Goal: Contribute content: Add original content to the website for others to see

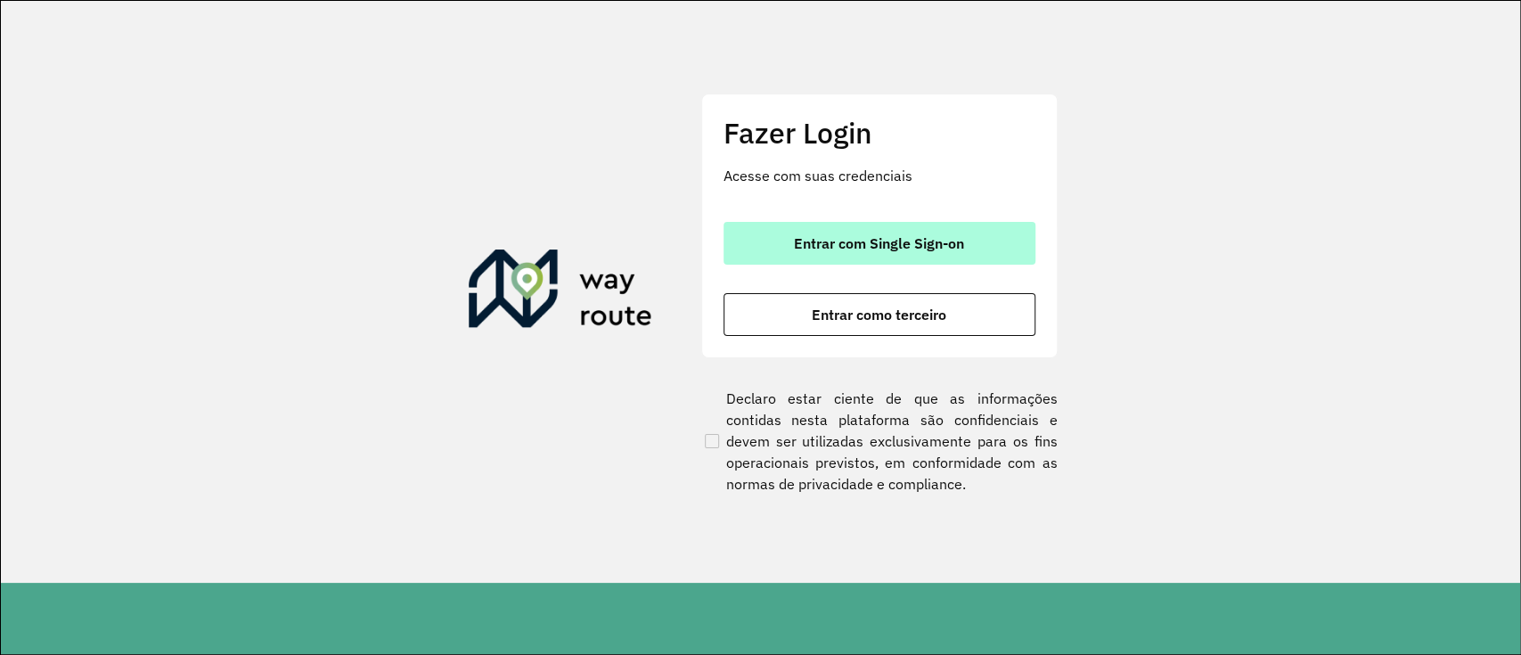
click at [912, 255] on button "Entrar com Single Sign-on" at bounding box center [879, 243] width 312 height 43
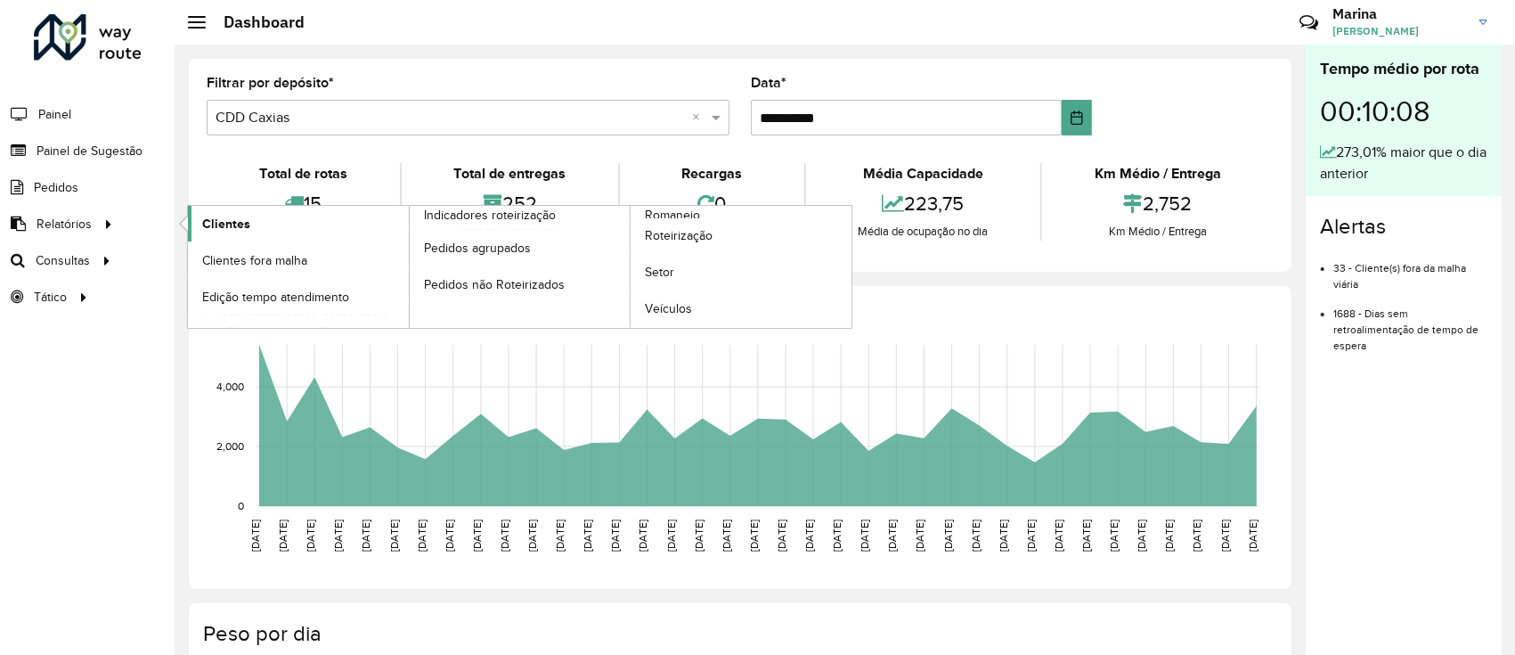
click at [204, 224] on span "Clientes" at bounding box center [226, 224] width 48 height 19
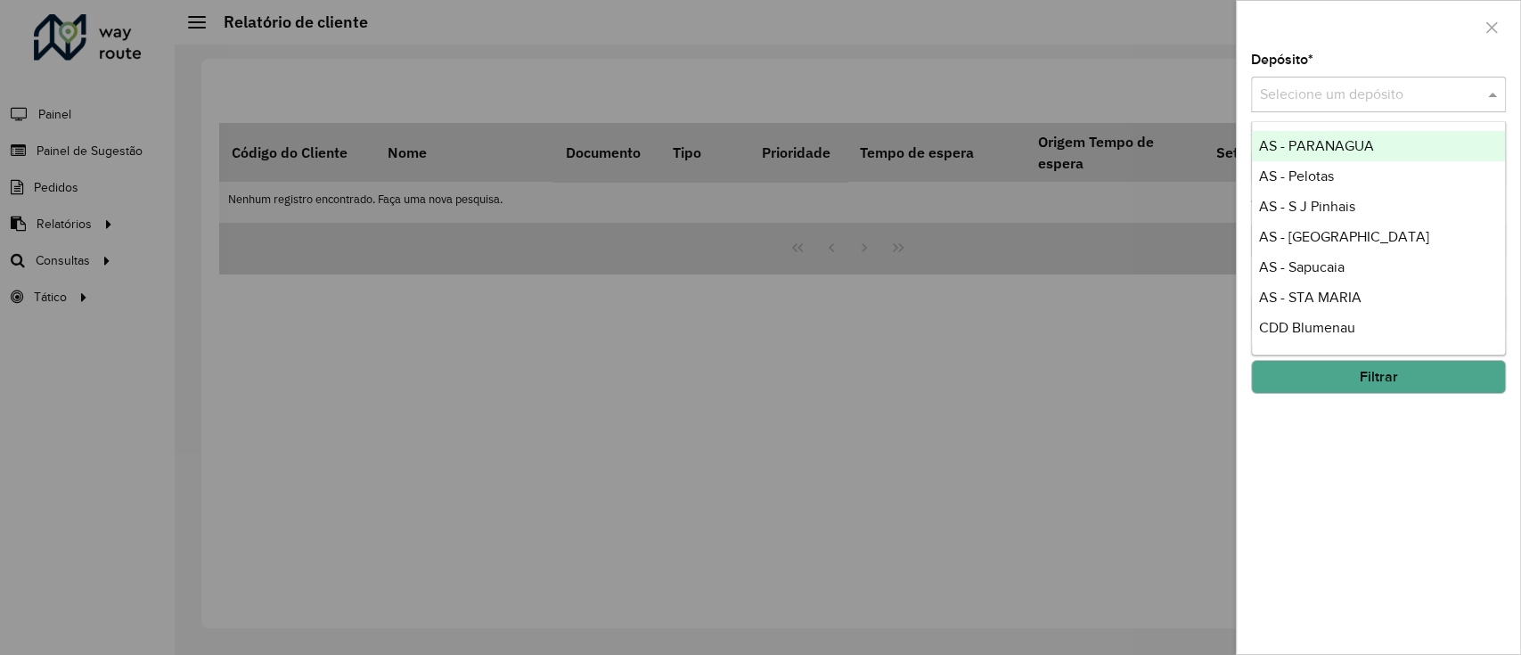
click at [1331, 96] on input "text" at bounding box center [1360, 95] width 201 height 21
type input "****"
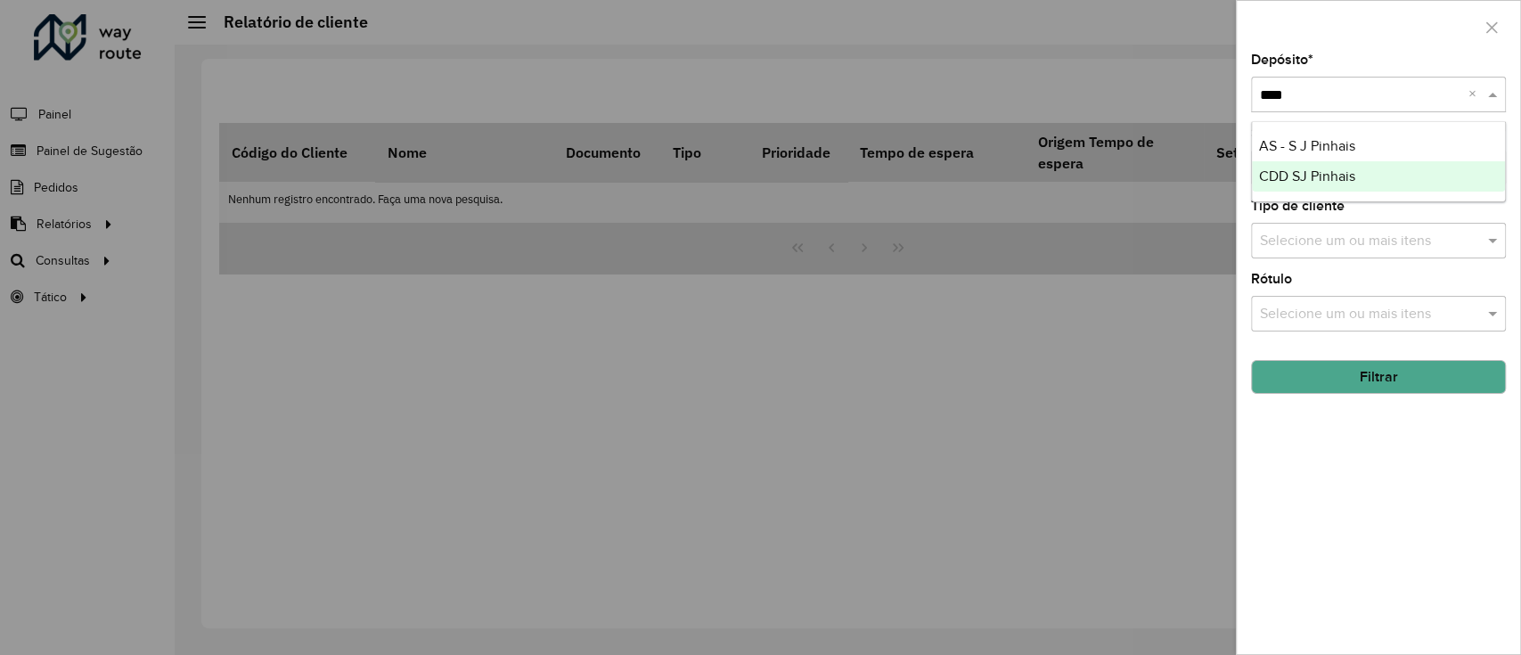
click at [1293, 171] on span "CDD SJ Pinhais" at bounding box center [1307, 175] width 96 height 15
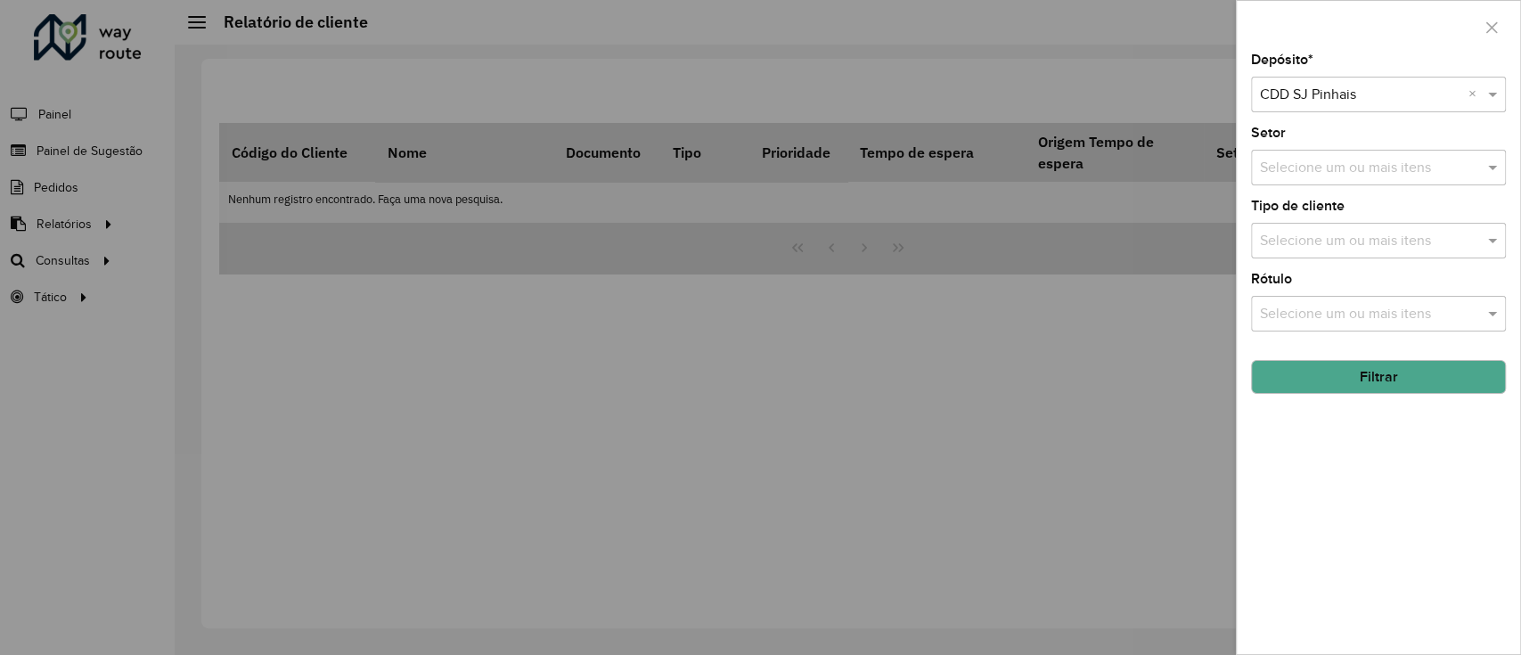
click at [1294, 376] on button "Filtrar" at bounding box center [1378, 377] width 255 height 34
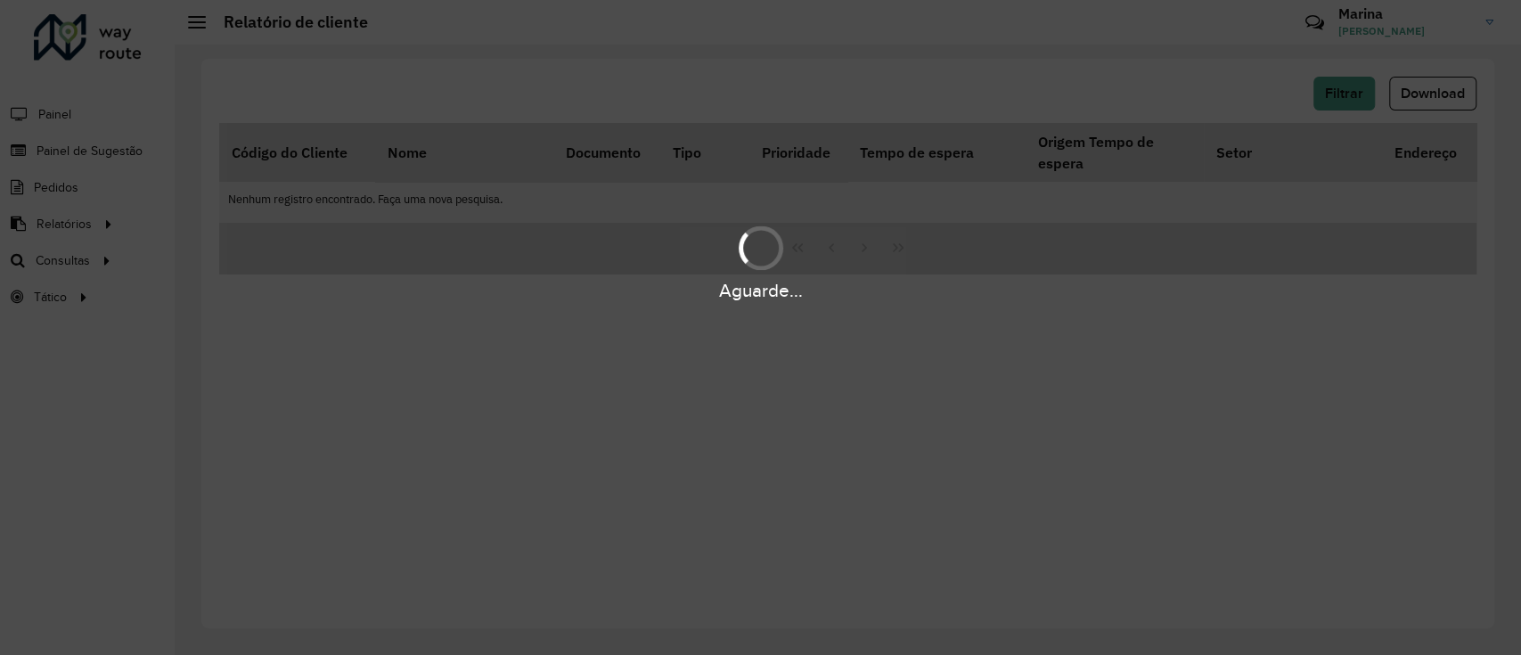
click at [919, 63] on div "Aguarde..." at bounding box center [760, 327] width 1521 height 655
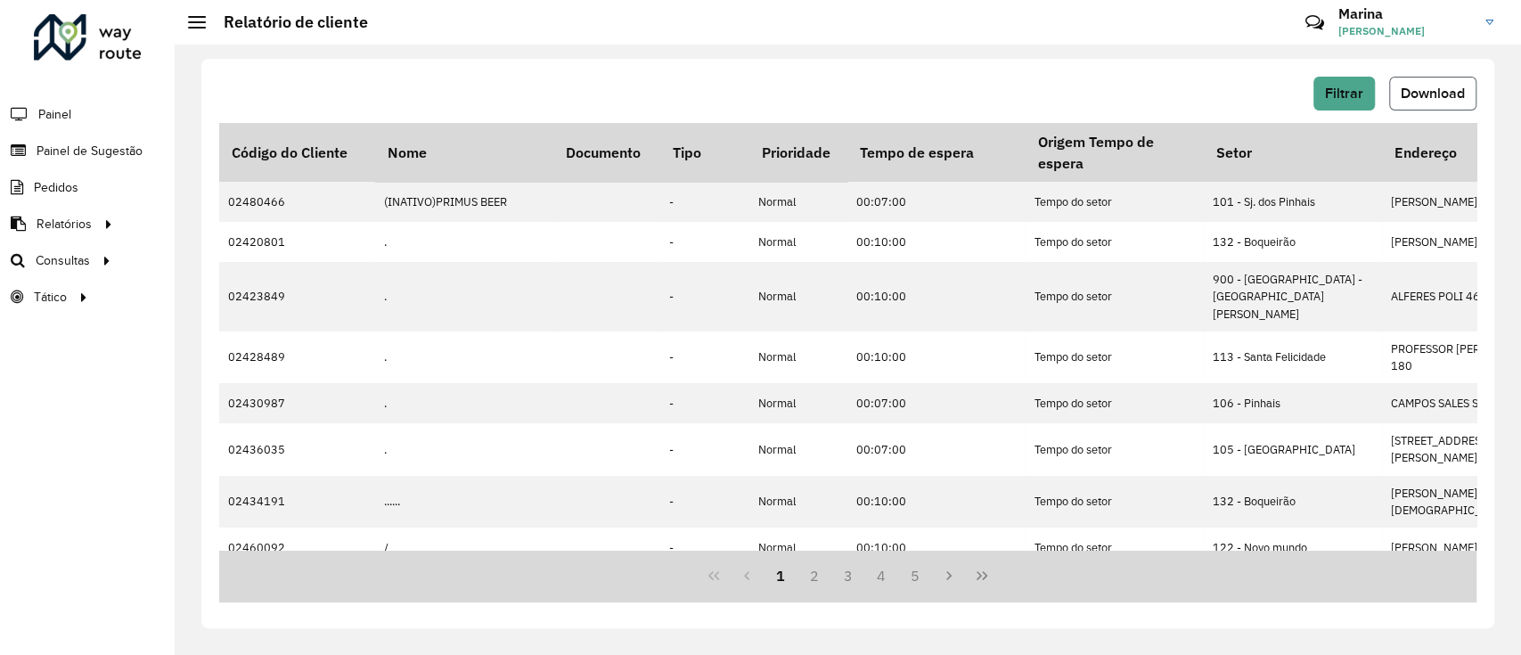
click at [1449, 86] on span "Download" at bounding box center [1432, 93] width 64 height 15
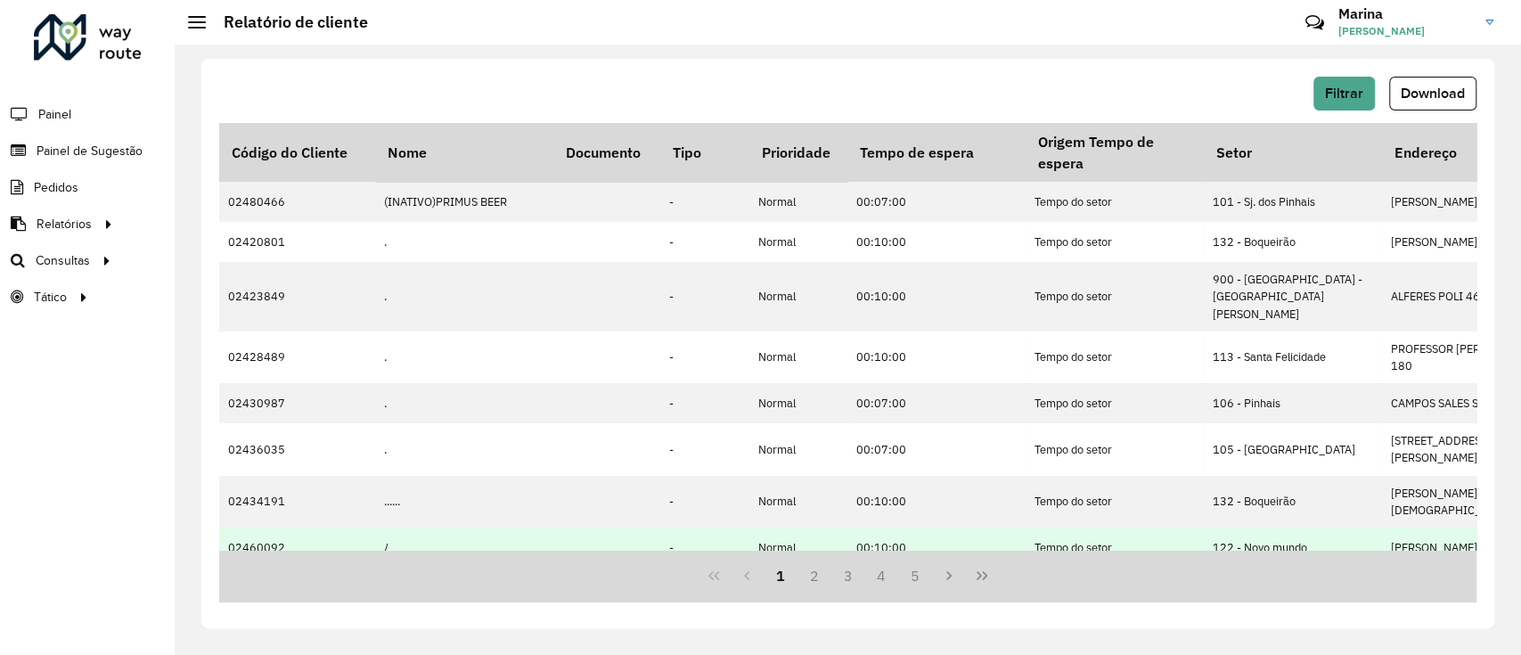
drag, startPoint x: 429, startPoint y: 543, endPoint x: 456, endPoint y: 538, distance: 27.3
click at [456, 538] on td "/" at bounding box center [464, 547] width 178 height 40
drag, startPoint x: 459, startPoint y: 543, endPoint x: 492, endPoint y: 543, distance: 33.0
click at [492, 543] on td "/" at bounding box center [464, 547] width 178 height 40
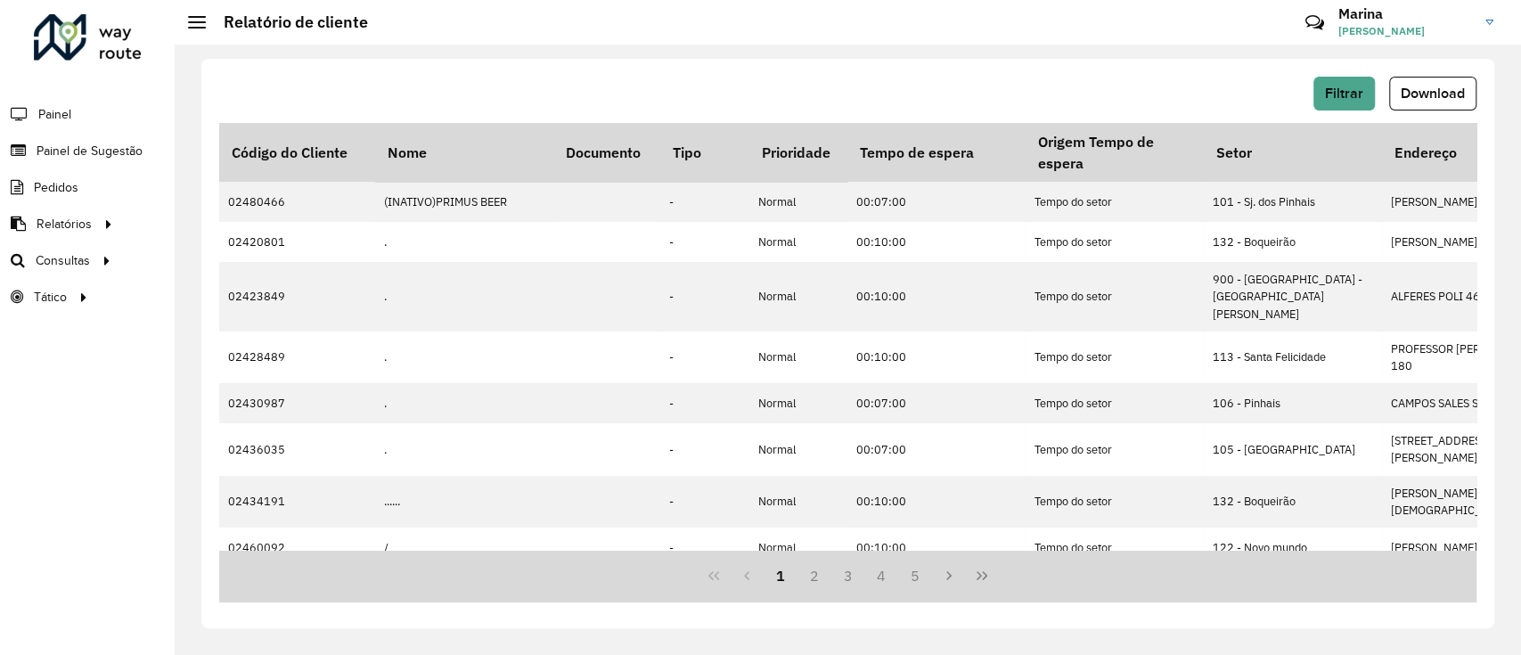
drag, startPoint x: 498, startPoint y: 543, endPoint x: 516, endPoint y: 549, distance: 18.6
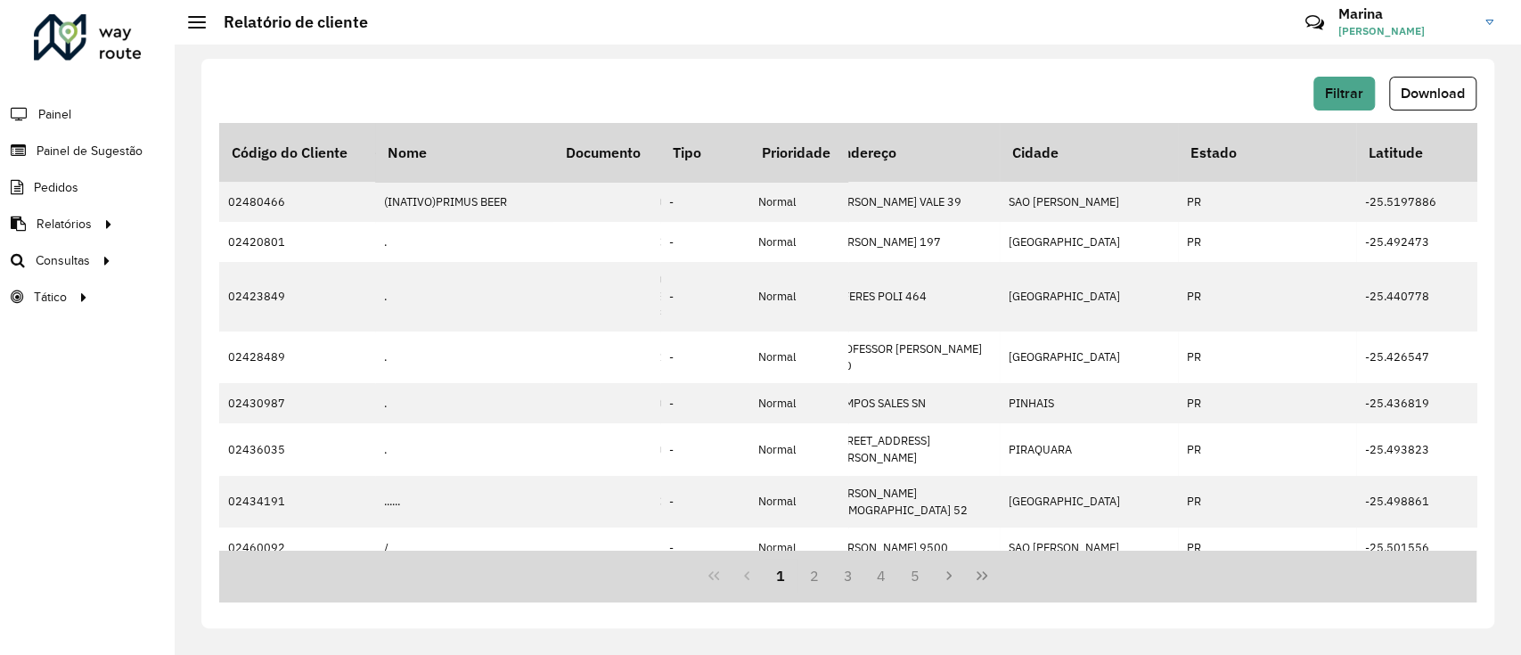
scroll to position [0, 353]
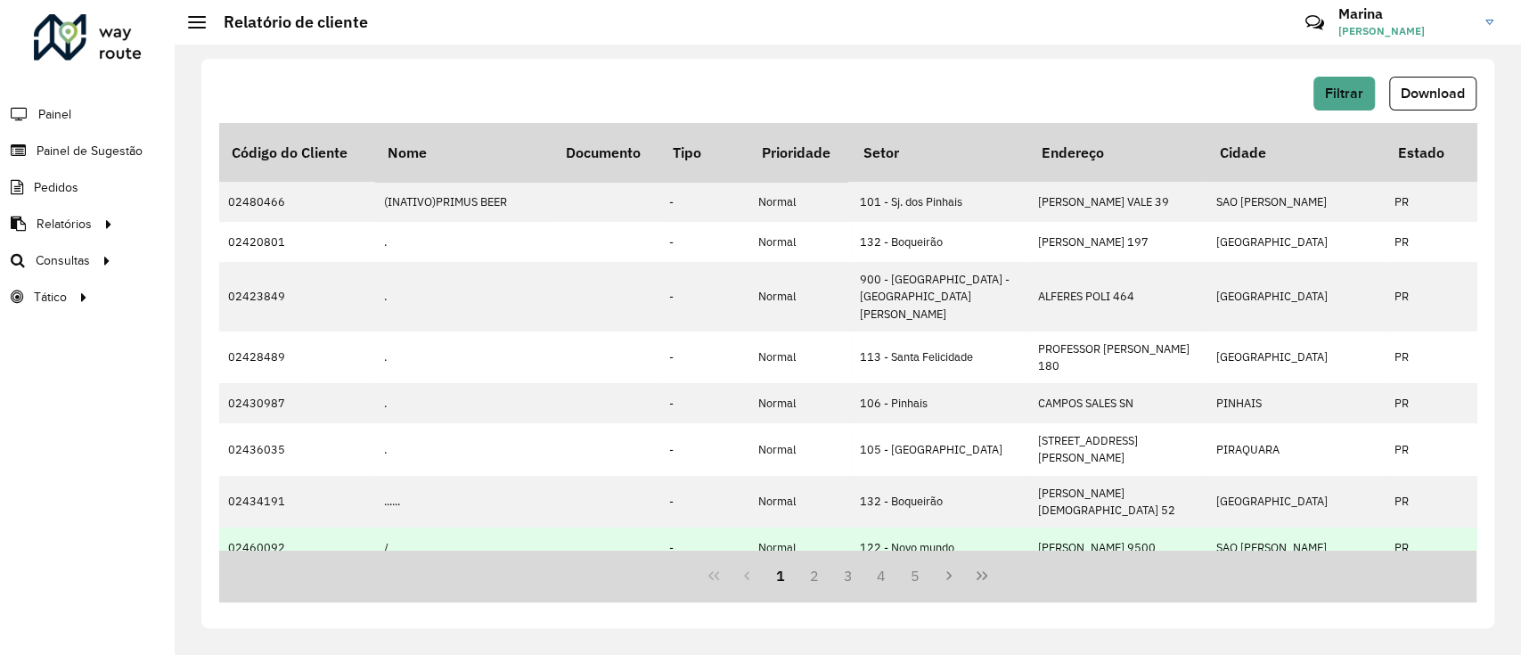
drag, startPoint x: 627, startPoint y: 549, endPoint x: 798, endPoint y: 535, distance: 171.6
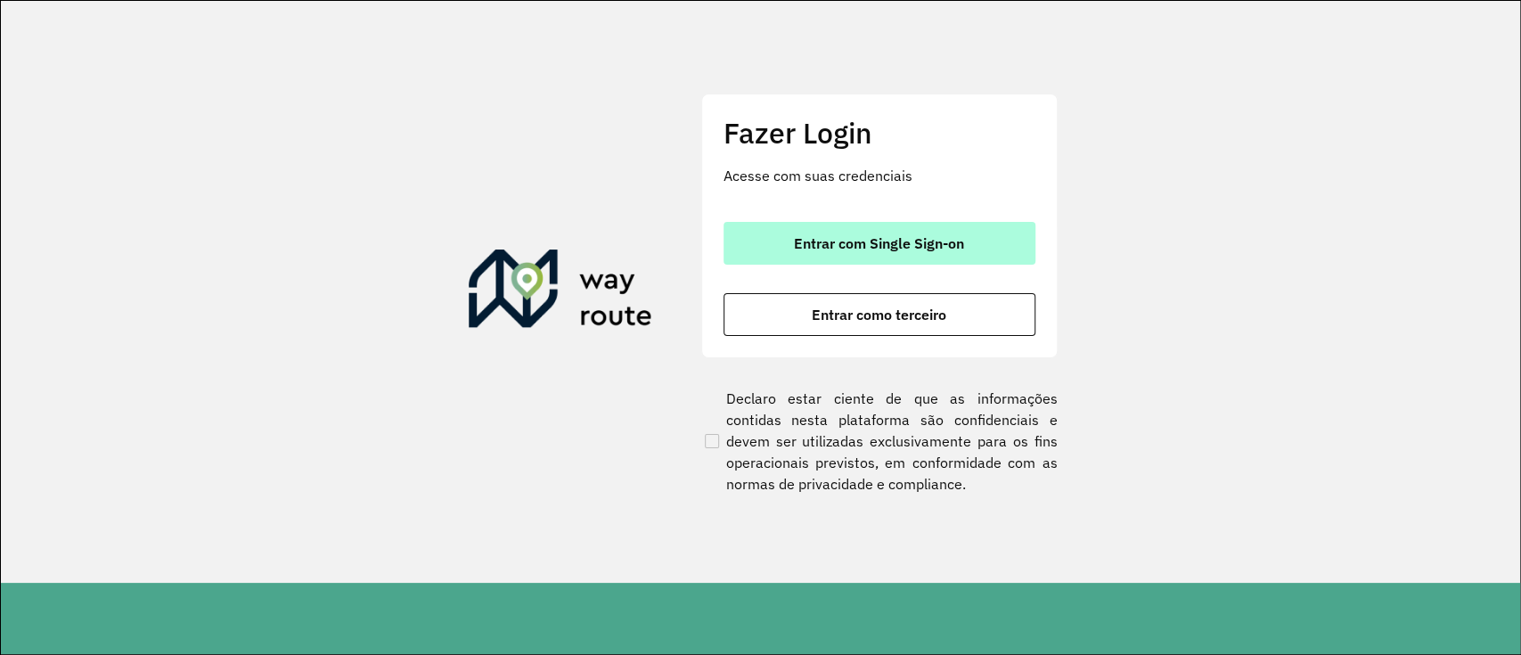
click at [976, 230] on button "Entrar com Single Sign-on" at bounding box center [879, 243] width 312 height 43
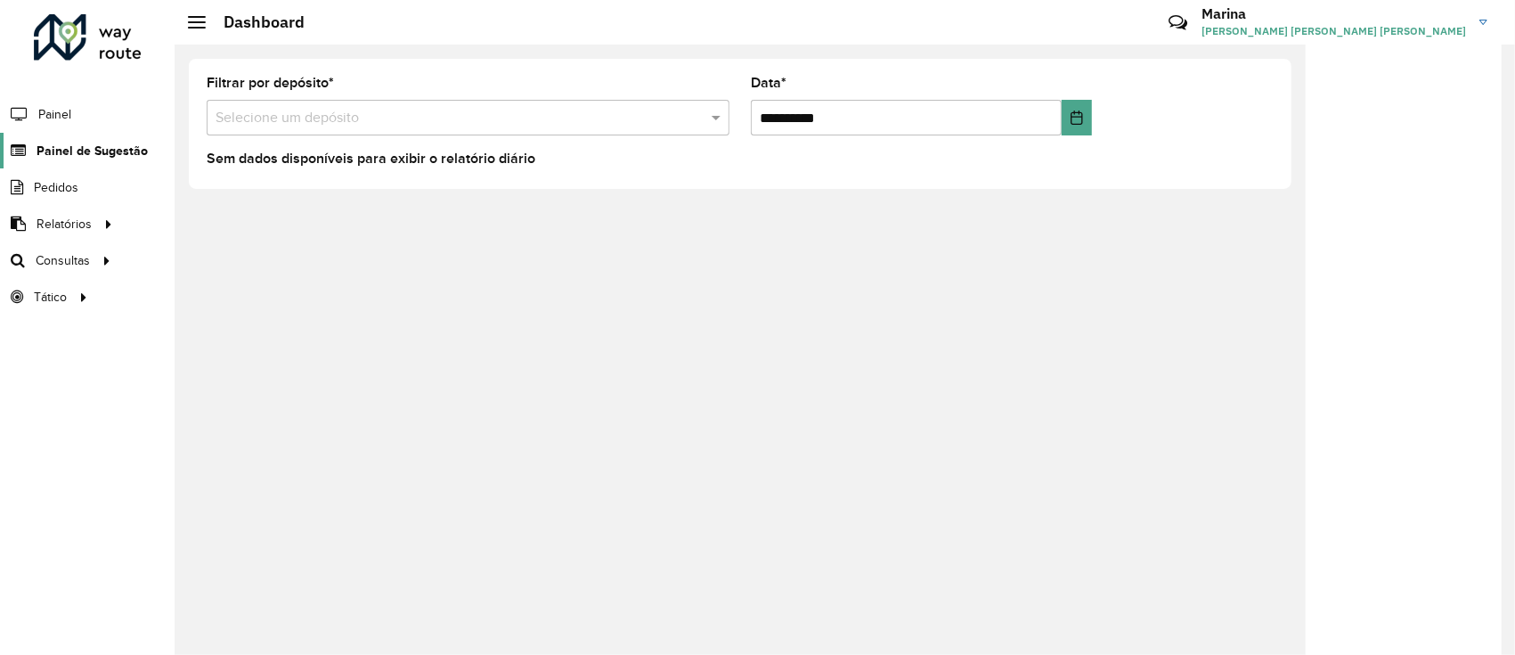
click at [68, 139] on link "Painel de Sugestão" at bounding box center [74, 151] width 148 height 36
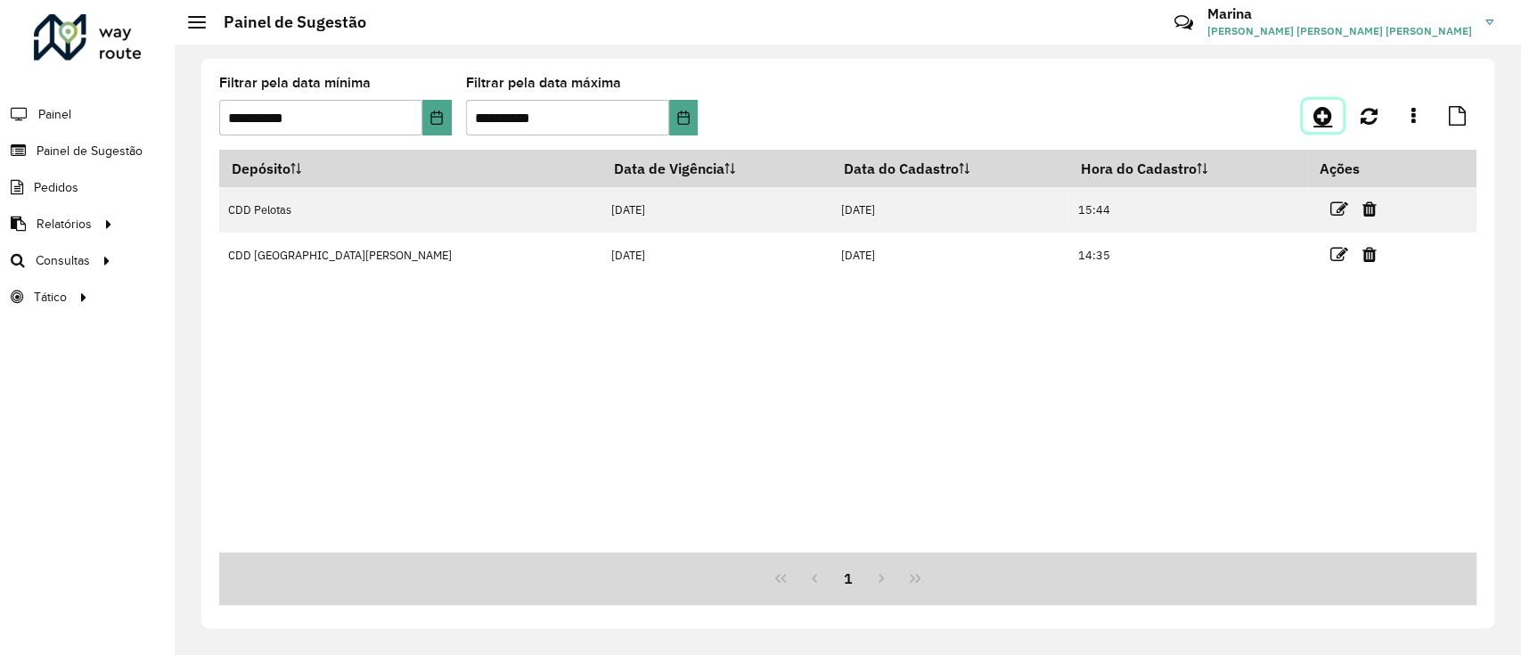
click at [1321, 120] on icon at bounding box center [1322, 115] width 19 height 21
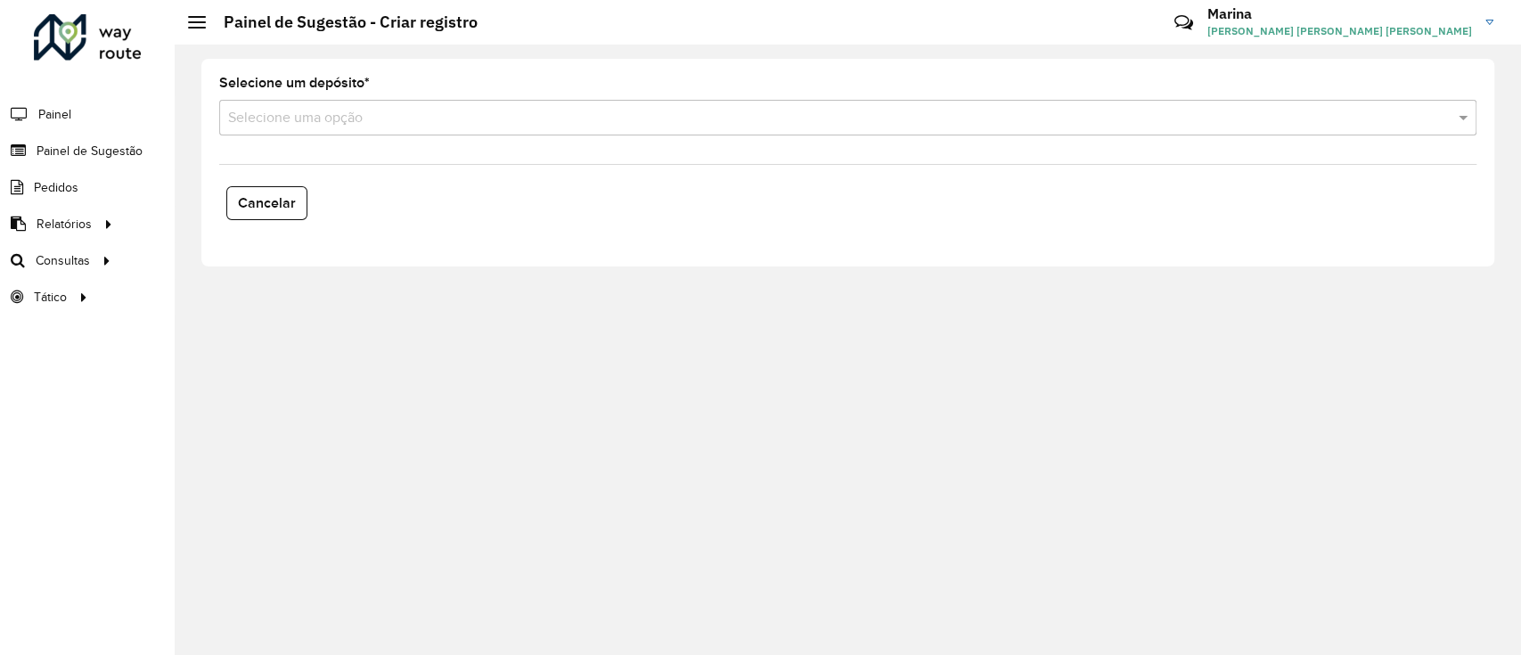
click at [569, 118] on input "text" at bounding box center [829, 118] width 1203 height 21
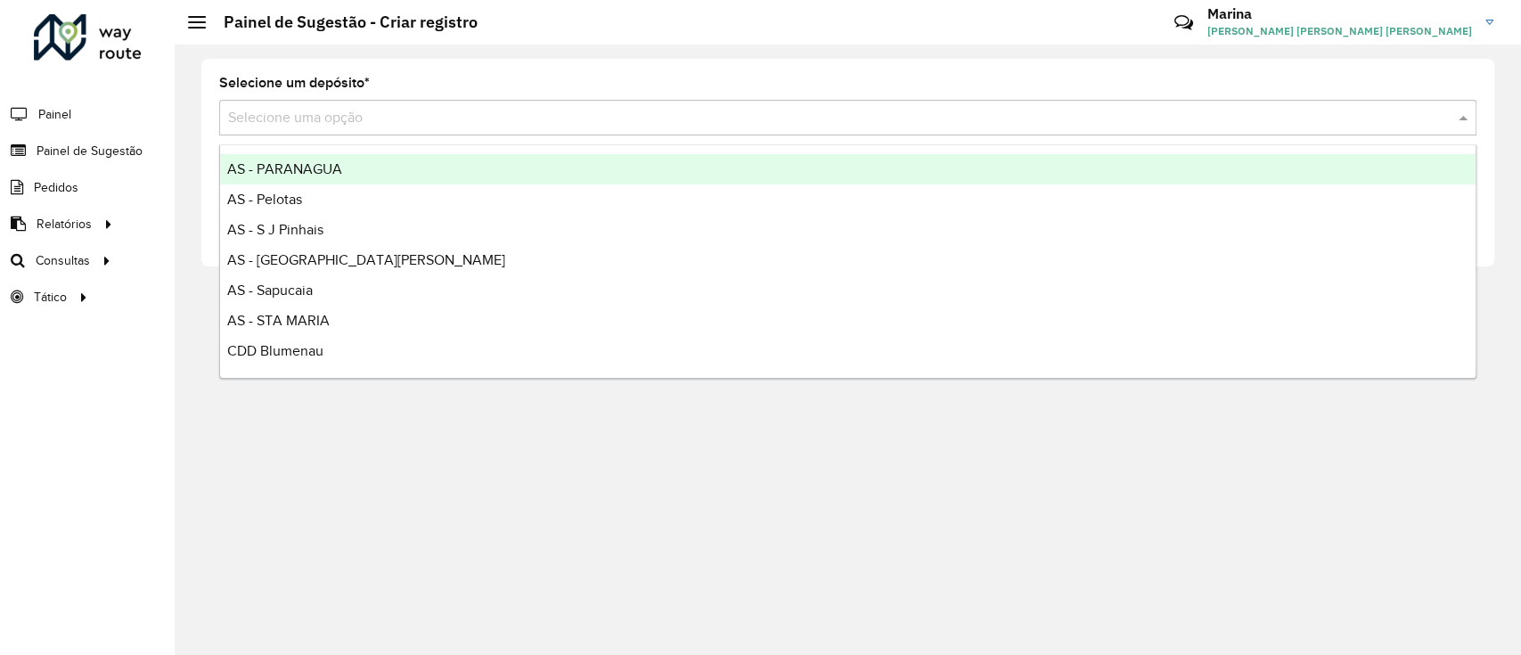
type input "*"
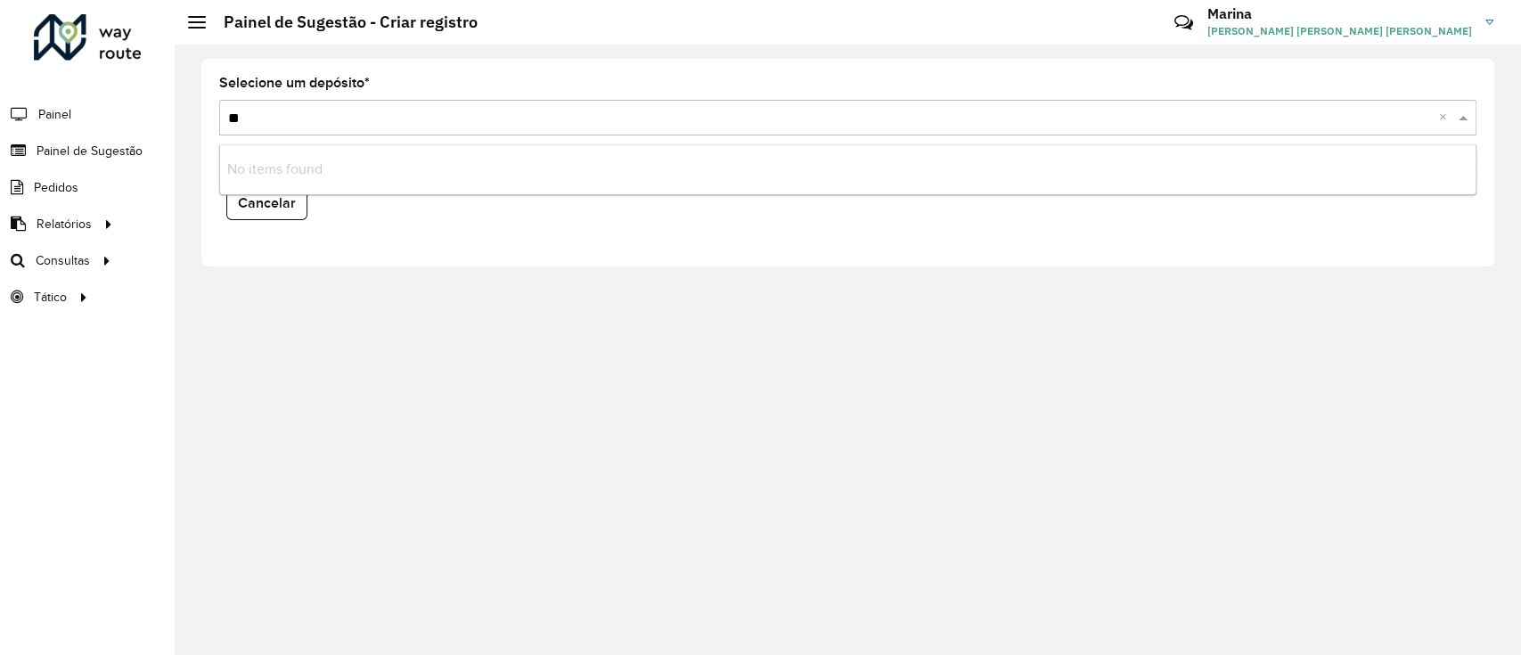
type input "*"
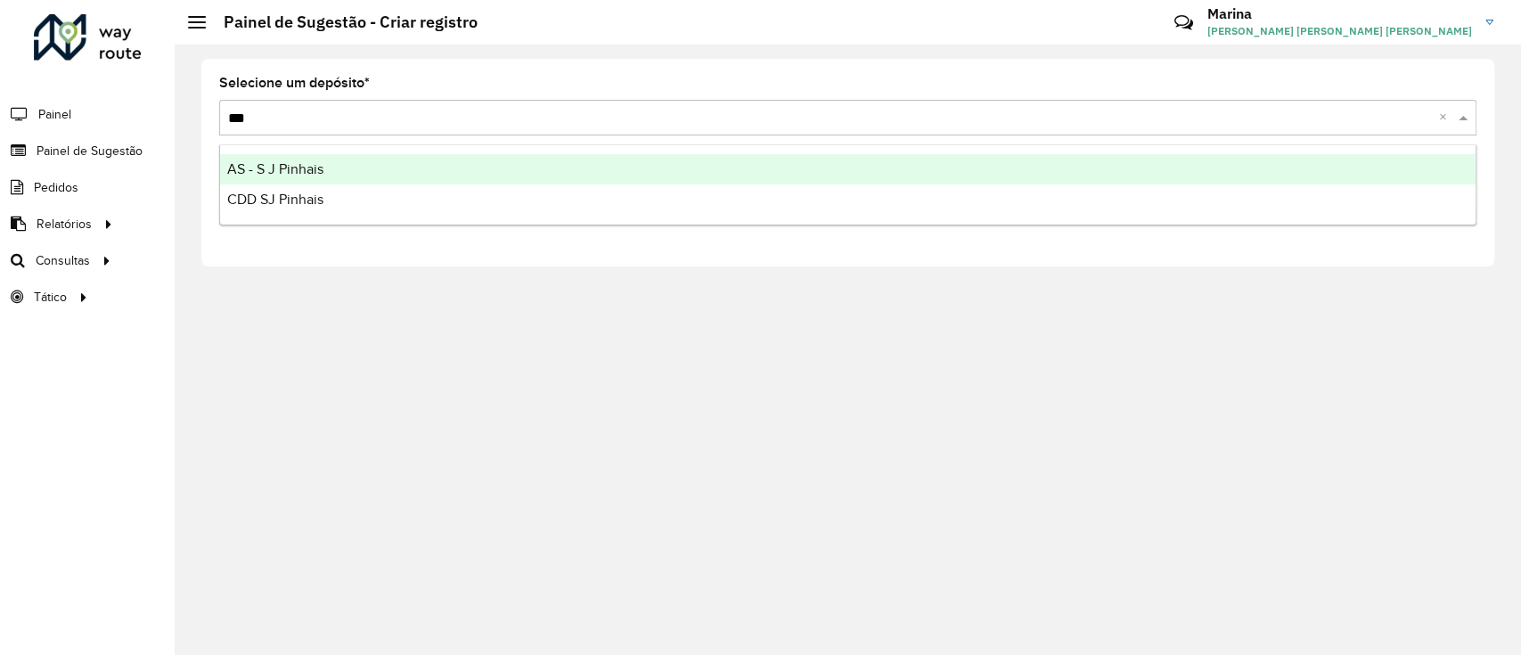
type input "****"
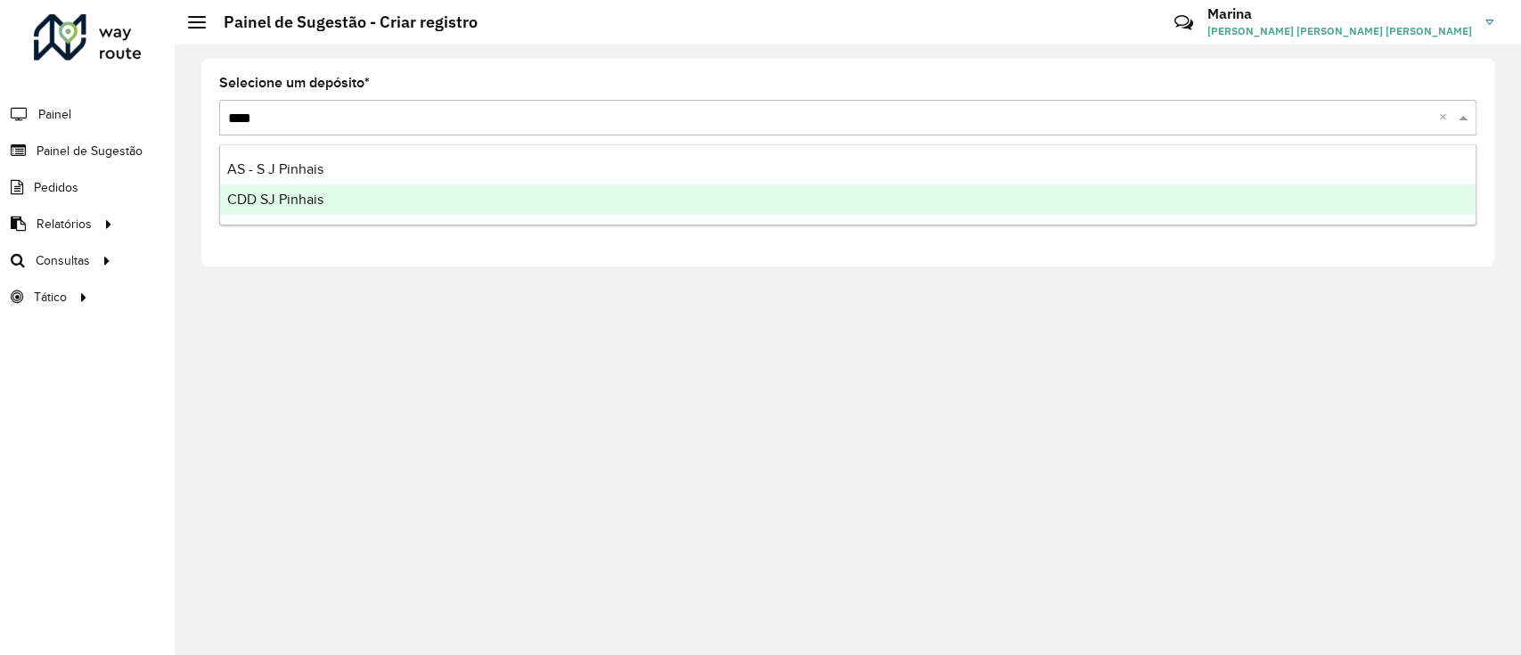
click at [587, 196] on div "CDD SJ Pinhais" at bounding box center [847, 199] width 1255 height 30
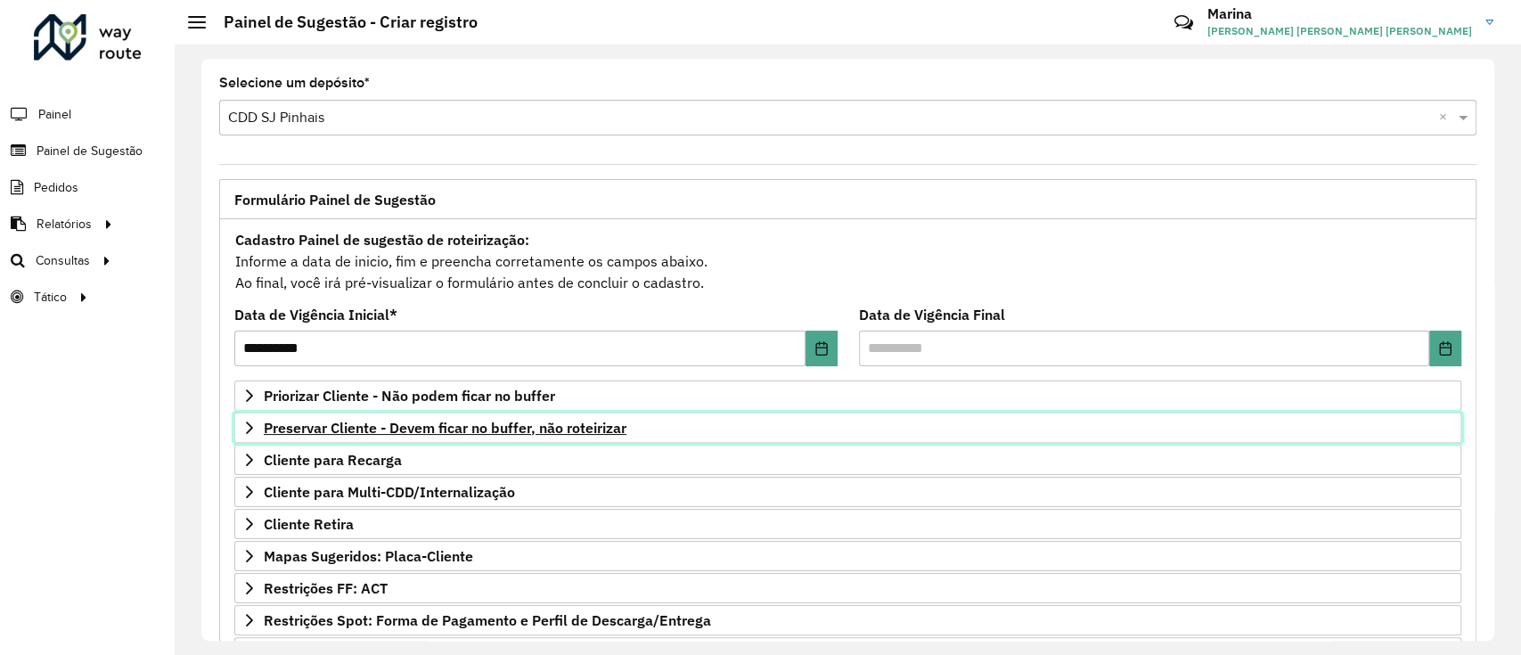
click at [534, 424] on span "Preservar Cliente - Devem ficar no buffer, não roteirizar" at bounding box center [445, 427] width 363 height 14
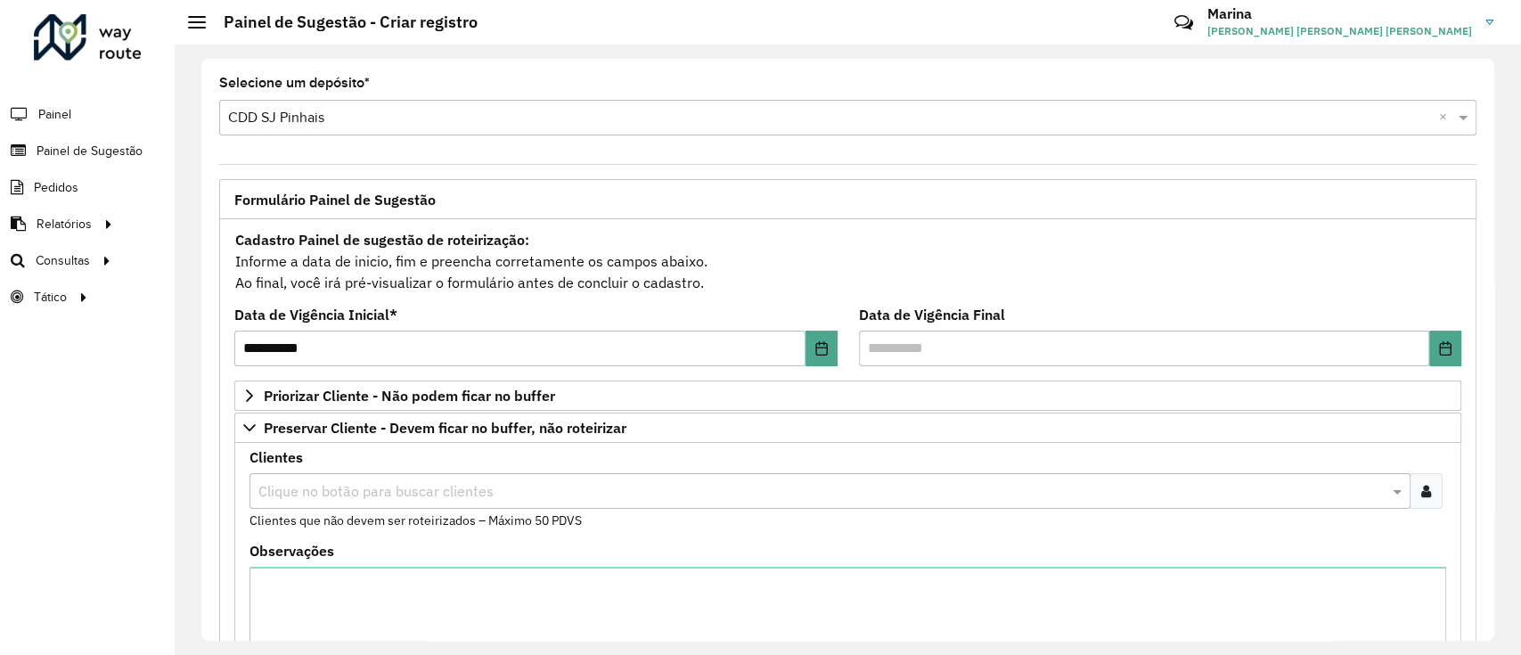
click at [536, 483] on input "text" at bounding box center [821, 491] width 1134 height 21
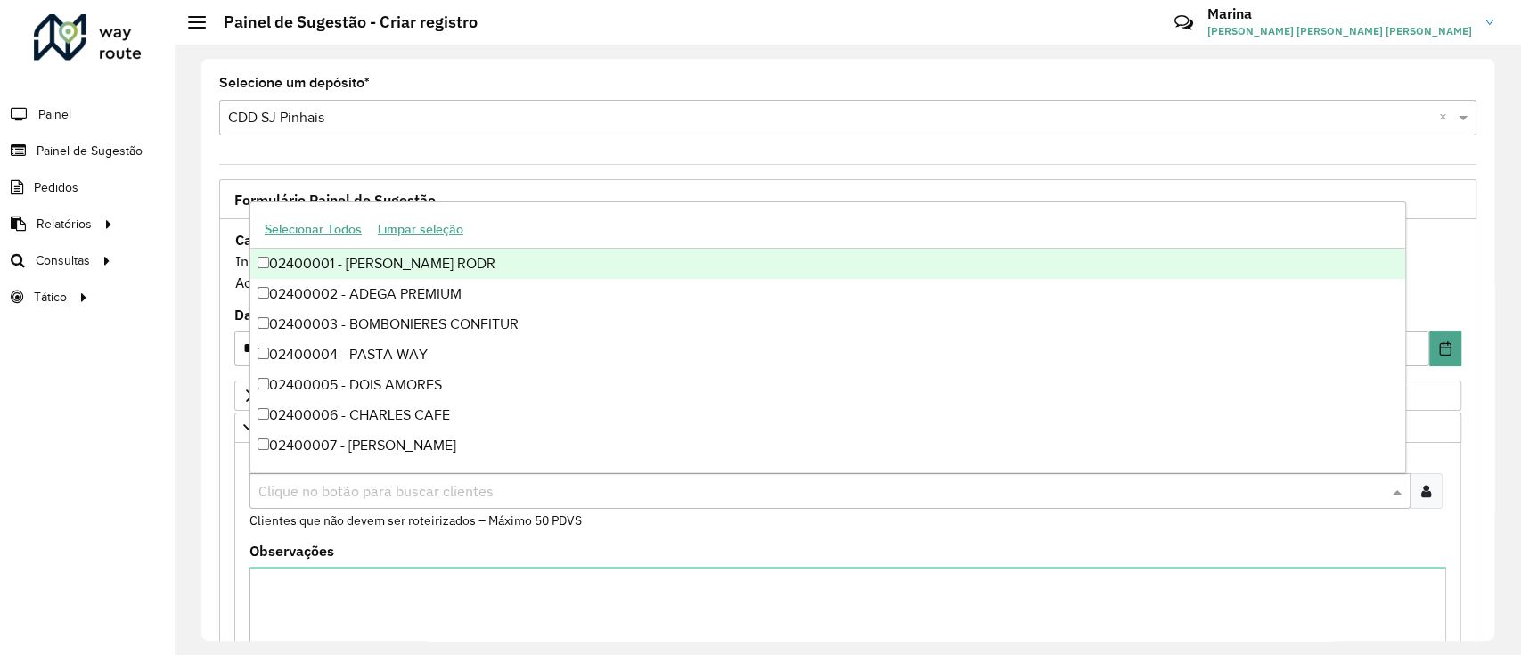
paste input "***"
type input "***"
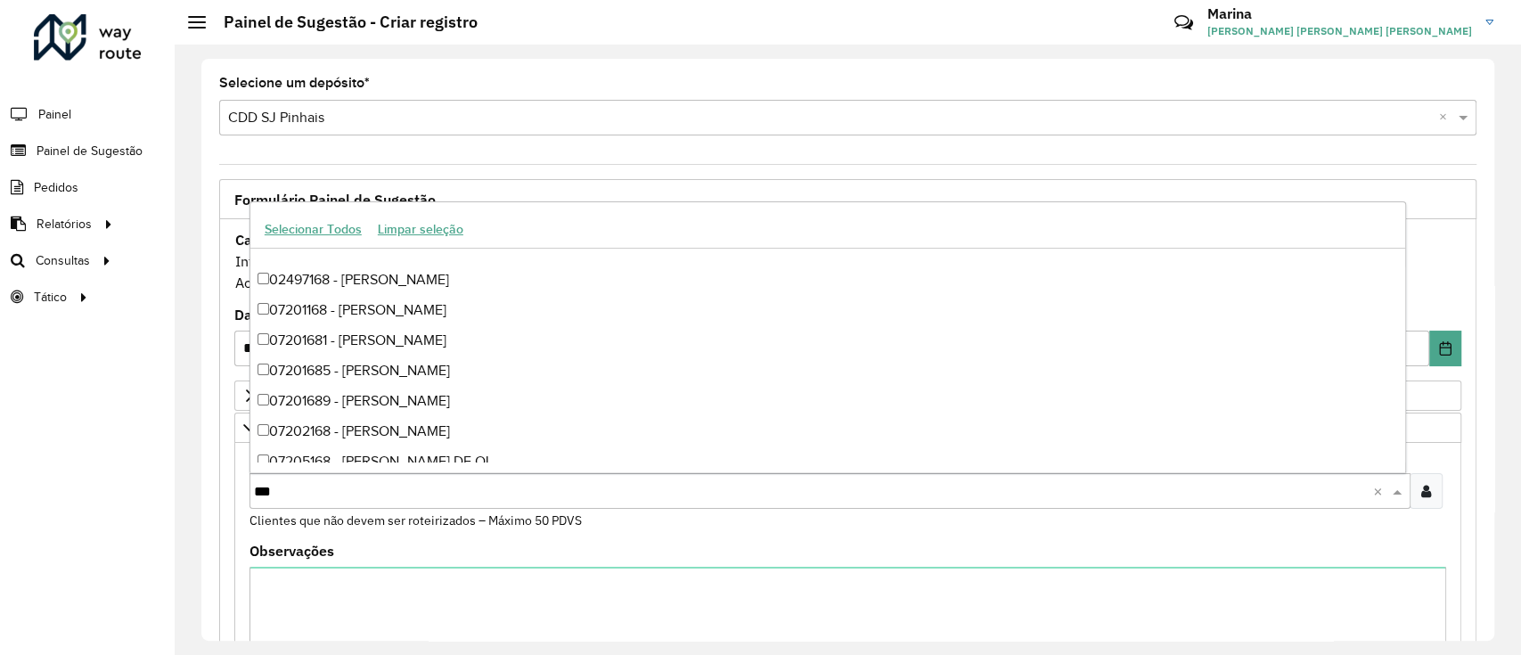
scroll to position [4117, 0]
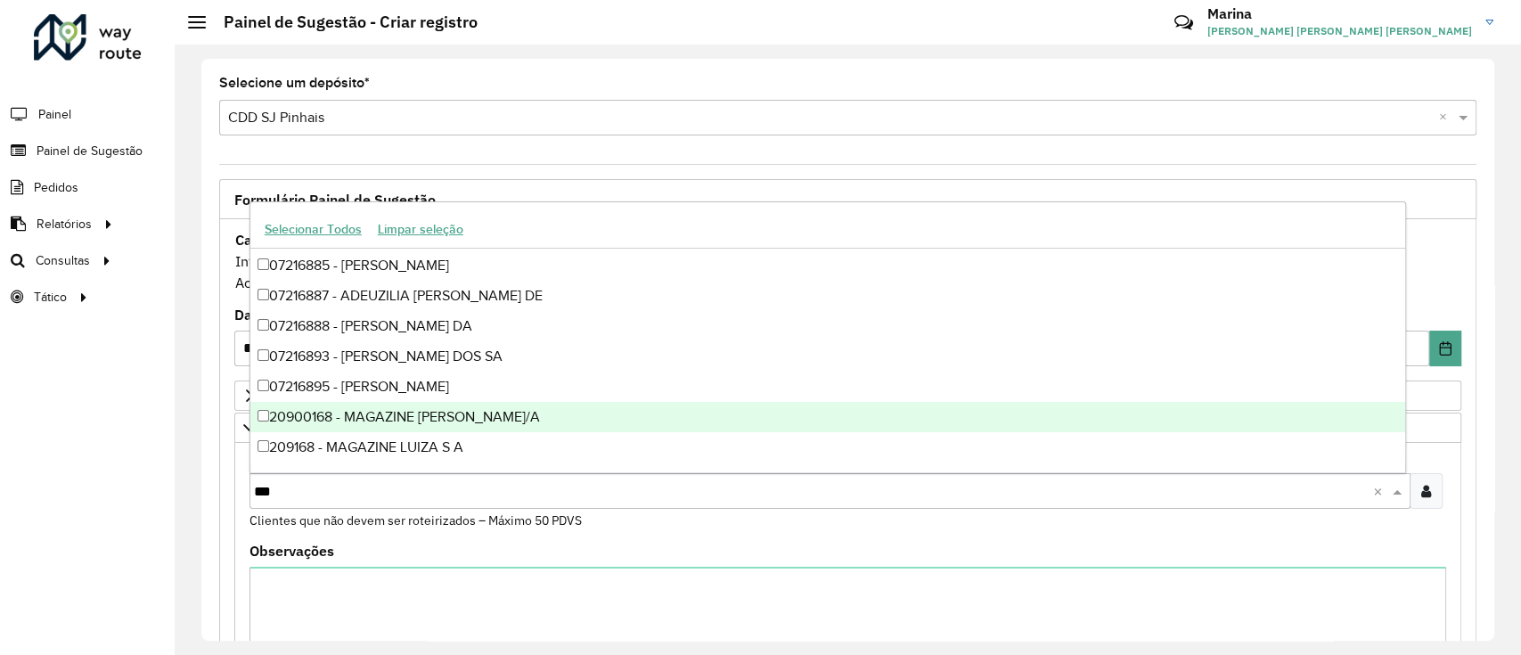
click at [551, 416] on div "20900168 - MAGAZINE LUIZA S/A" at bounding box center [827, 417] width 1155 height 30
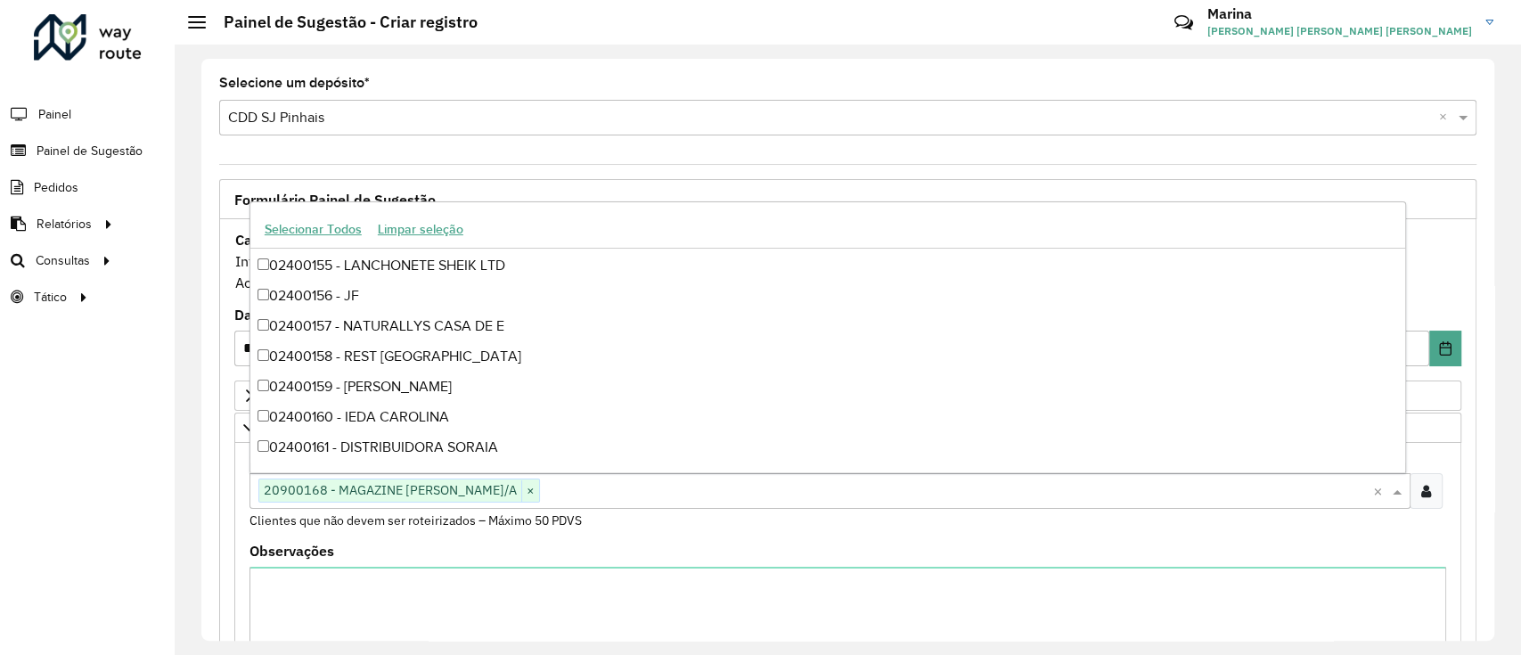
scroll to position [4474, 0]
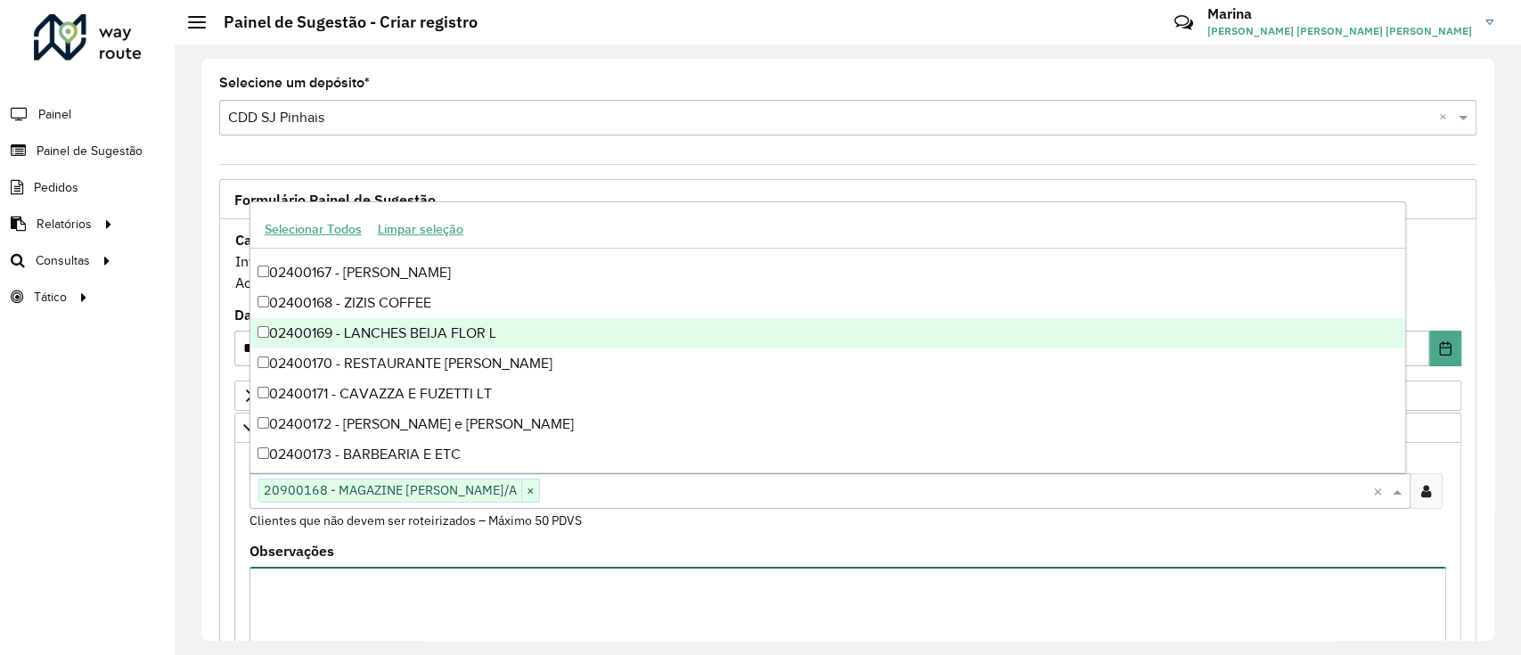
click at [550, 588] on textarea "Observações" at bounding box center [847, 642] width 1196 height 151
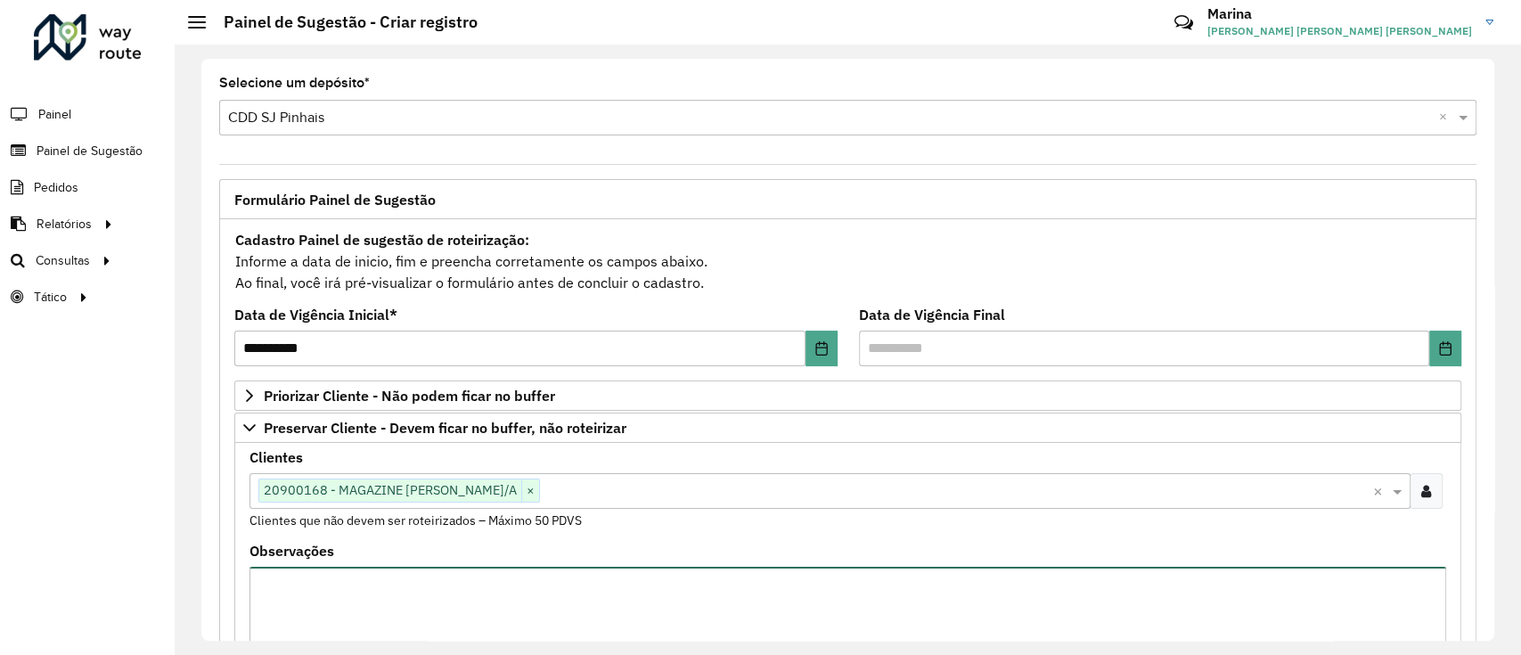
paste textarea "***"
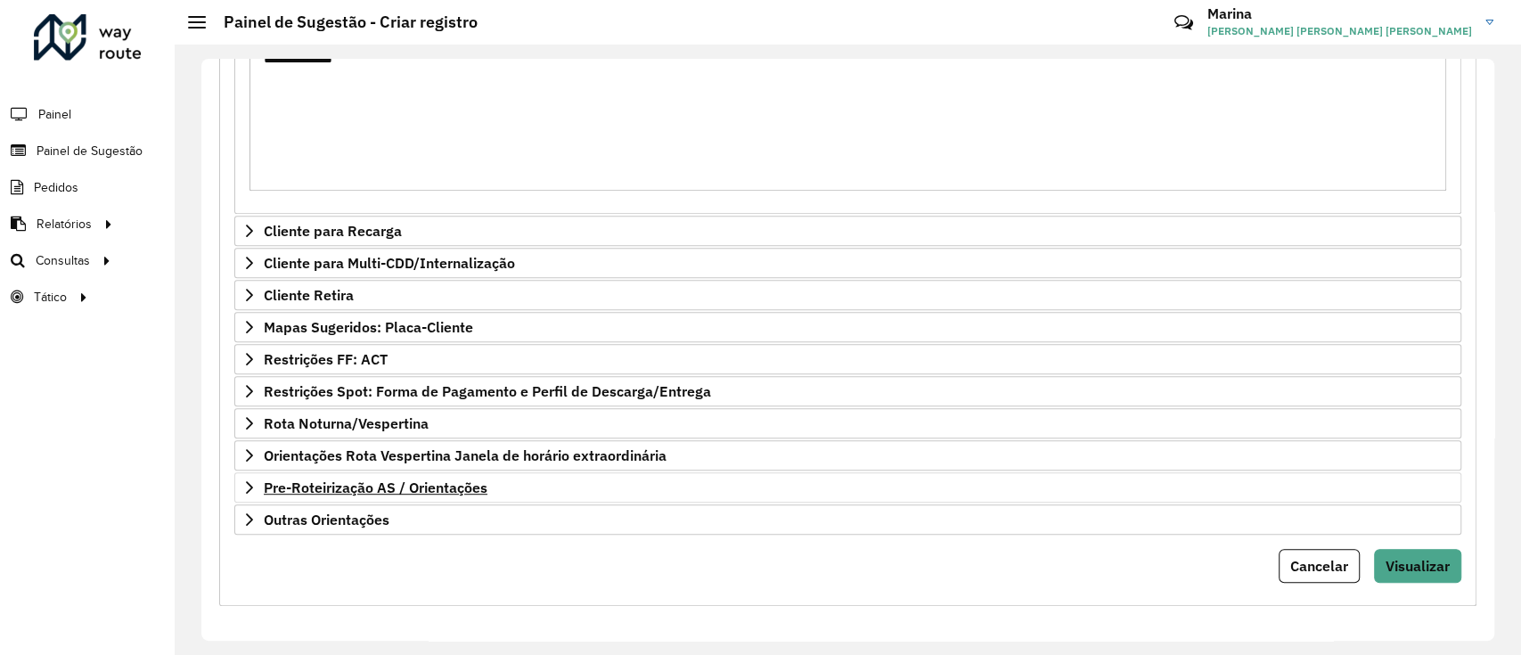
scroll to position [527, 0]
type textarea "**********"
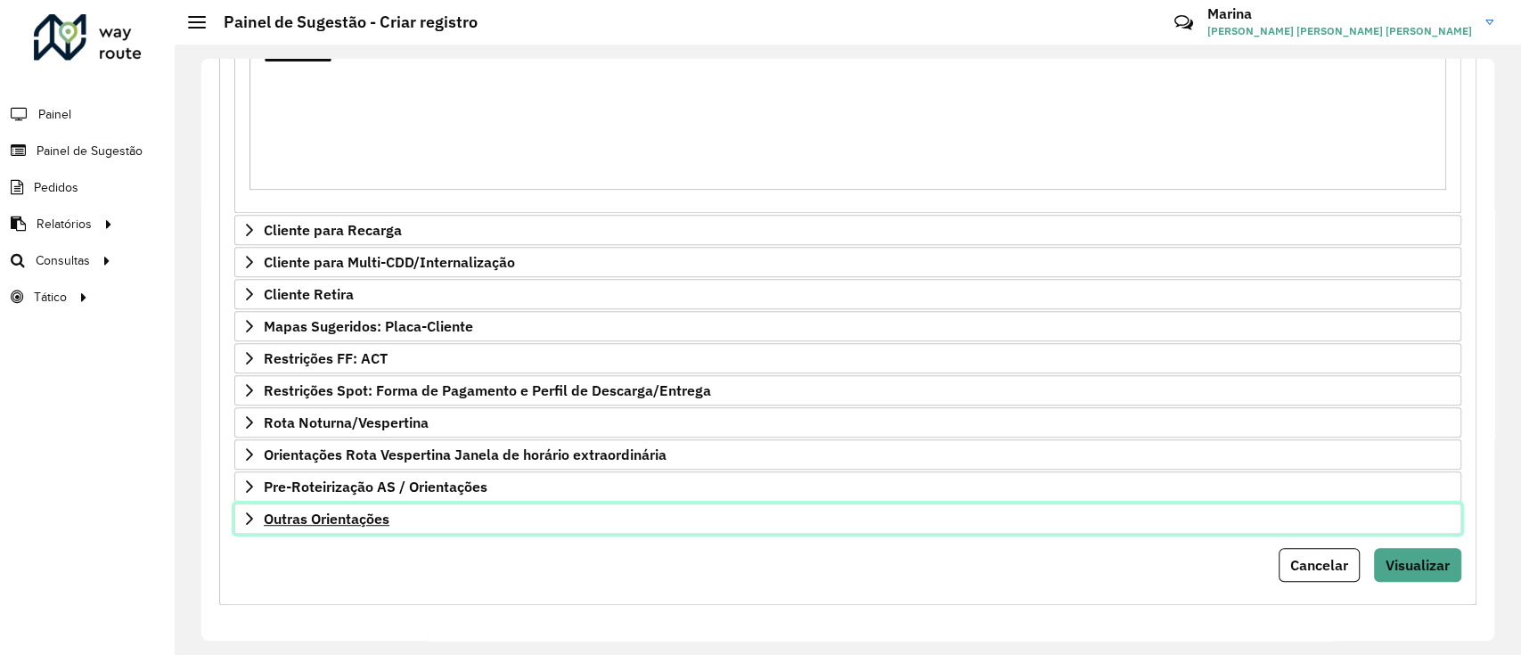
click at [525, 516] on link "Outras Orientações" at bounding box center [847, 518] width 1227 height 30
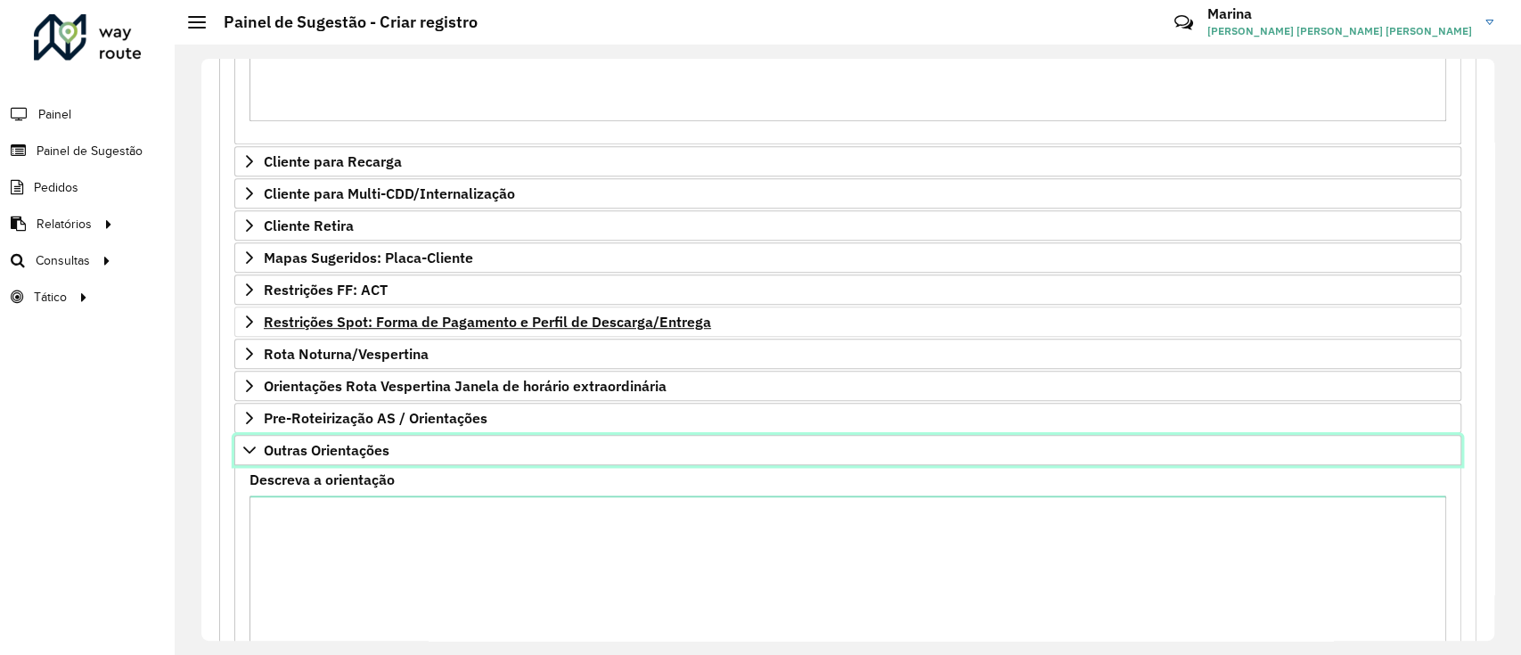
scroll to position [732, 0]
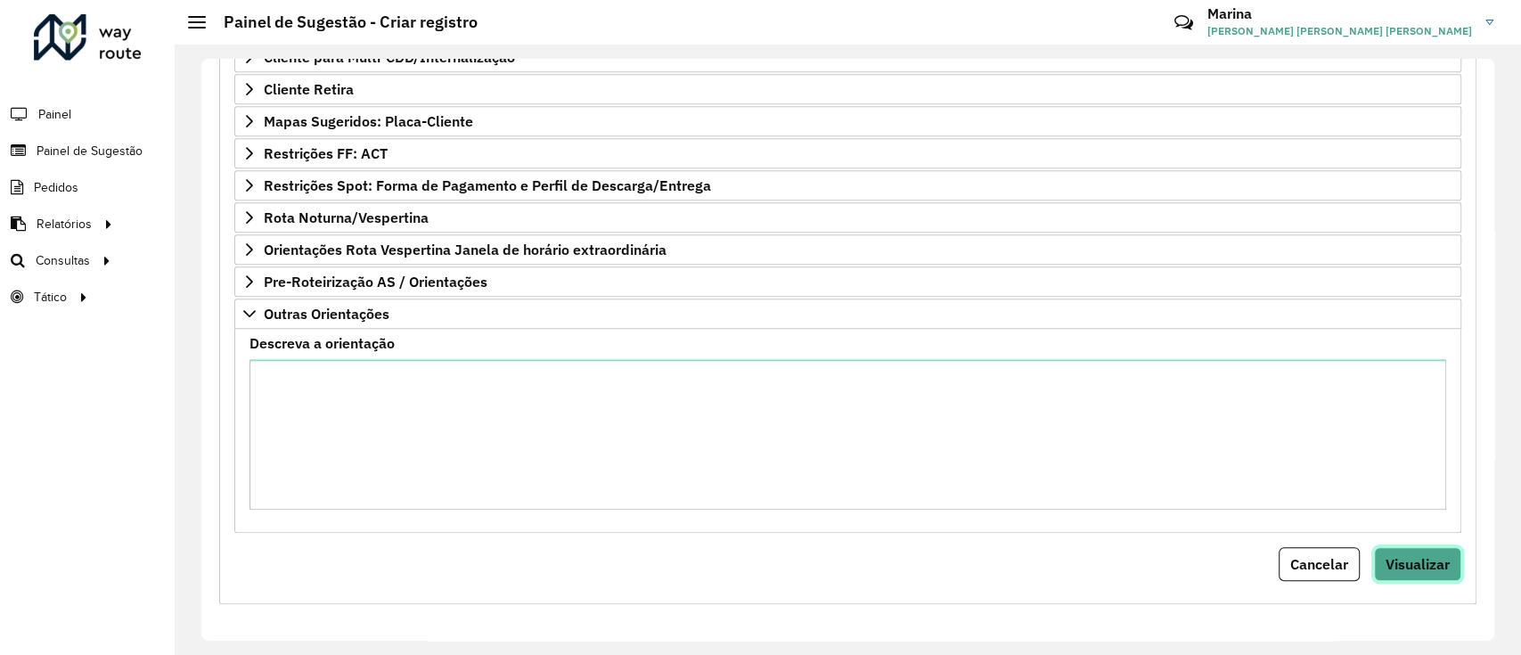
click at [1406, 550] on button "Visualizar" at bounding box center [1417, 564] width 87 height 34
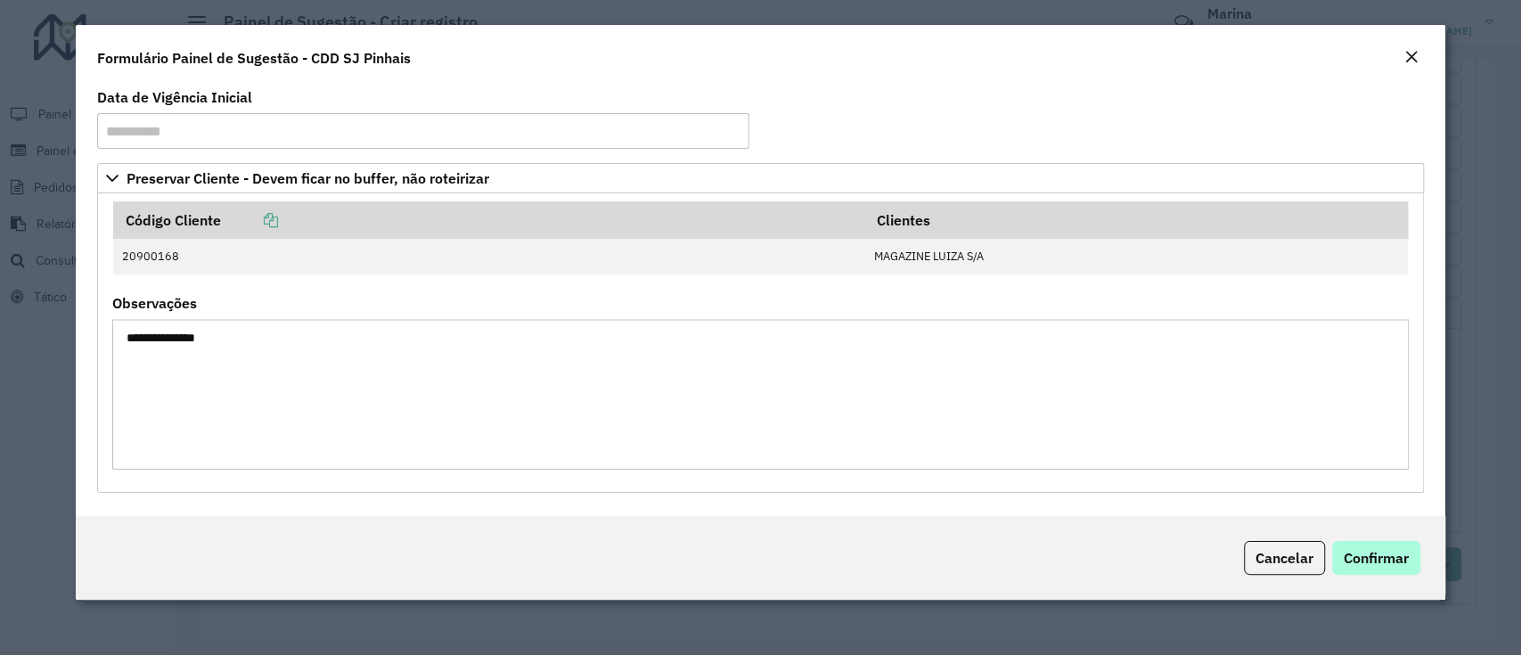
drag, startPoint x: 1358, startPoint y: 583, endPoint x: 1367, endPoint y: 544, distance: 40.4
click at [1367, 544] on div "Cancelar Confirmar" at bounding box center [760, 558] width 1368 height 84
click at [1367, 544] on button "Confirmar" at bounding box center [1376, 558] width 88 height 34
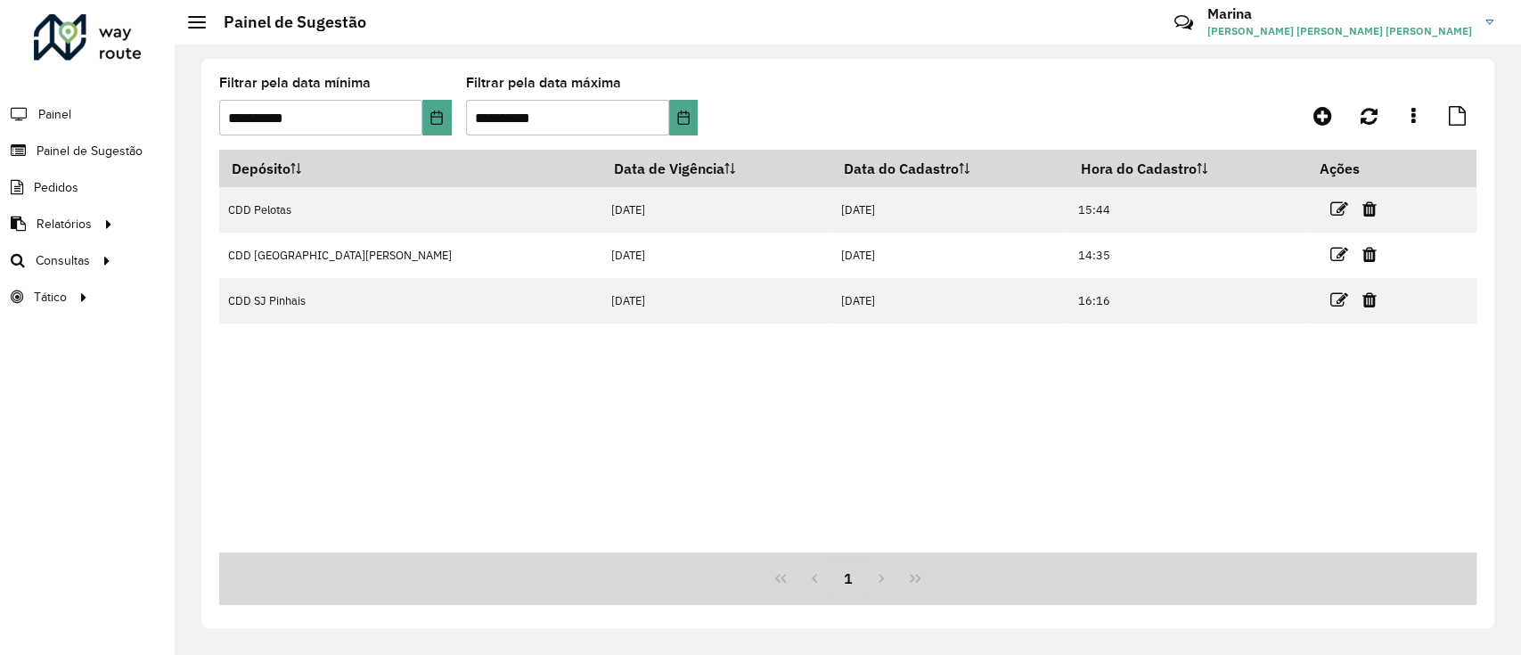
click at [662, 431] on div "Depósito Data de Vigência Data do Cadastro Hora do Cadastro Ações CDD Pelotas 1…" at bounding box center [847, 351] width 1257 height 403
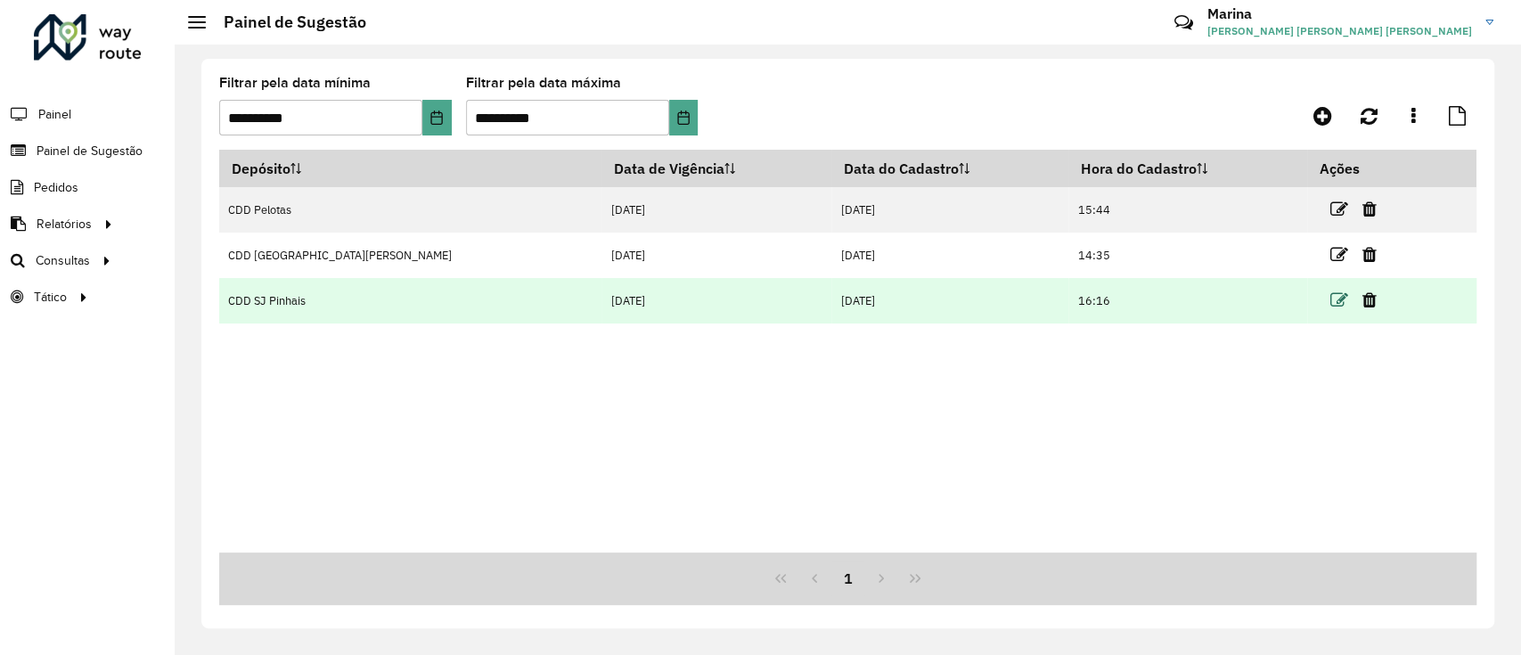
click at [1330, 295] on icon at bounding box center [1339, 300] width 18 height 18
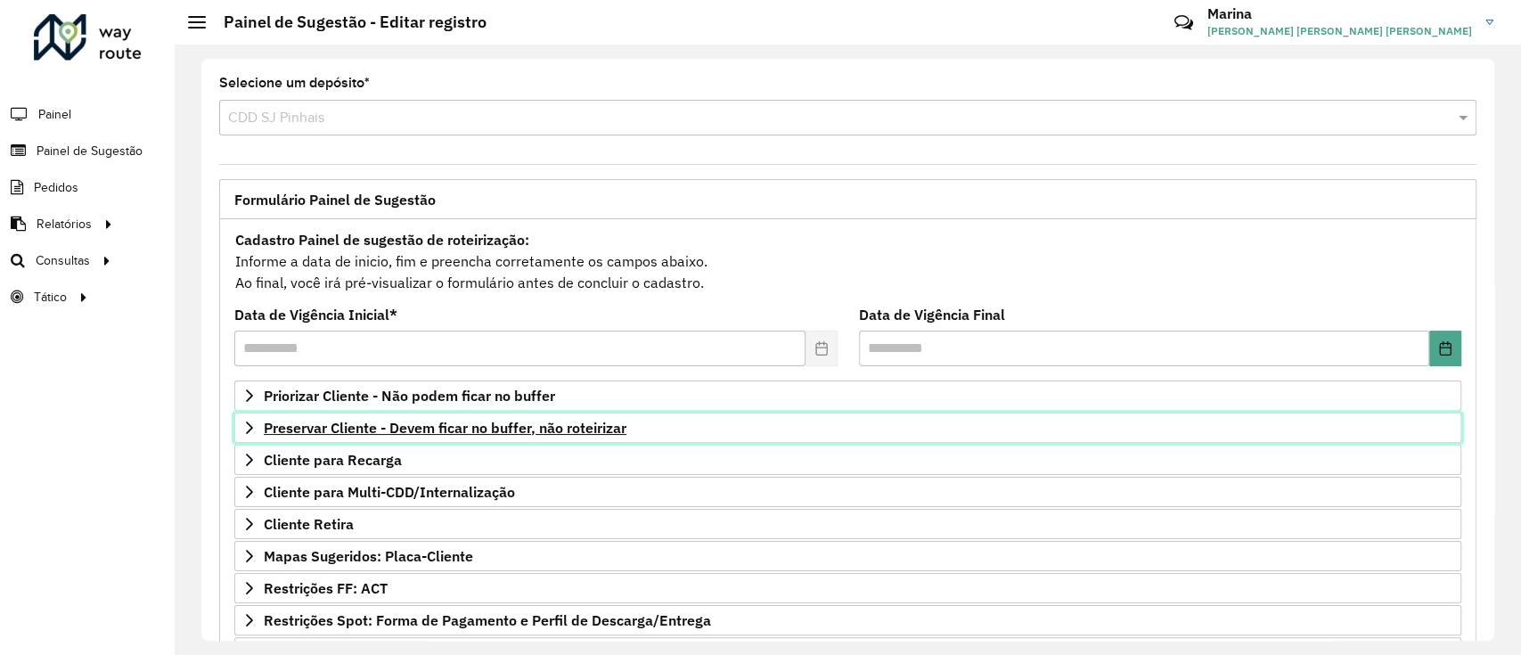
click at [589, 422] on span "Preservar Cliente - Devem ficar no buffer, não roteirizar" at bounding box center [445, 427] width 363 height 14
